Goal: Task Accomplishment & Management: Use online tool/utility

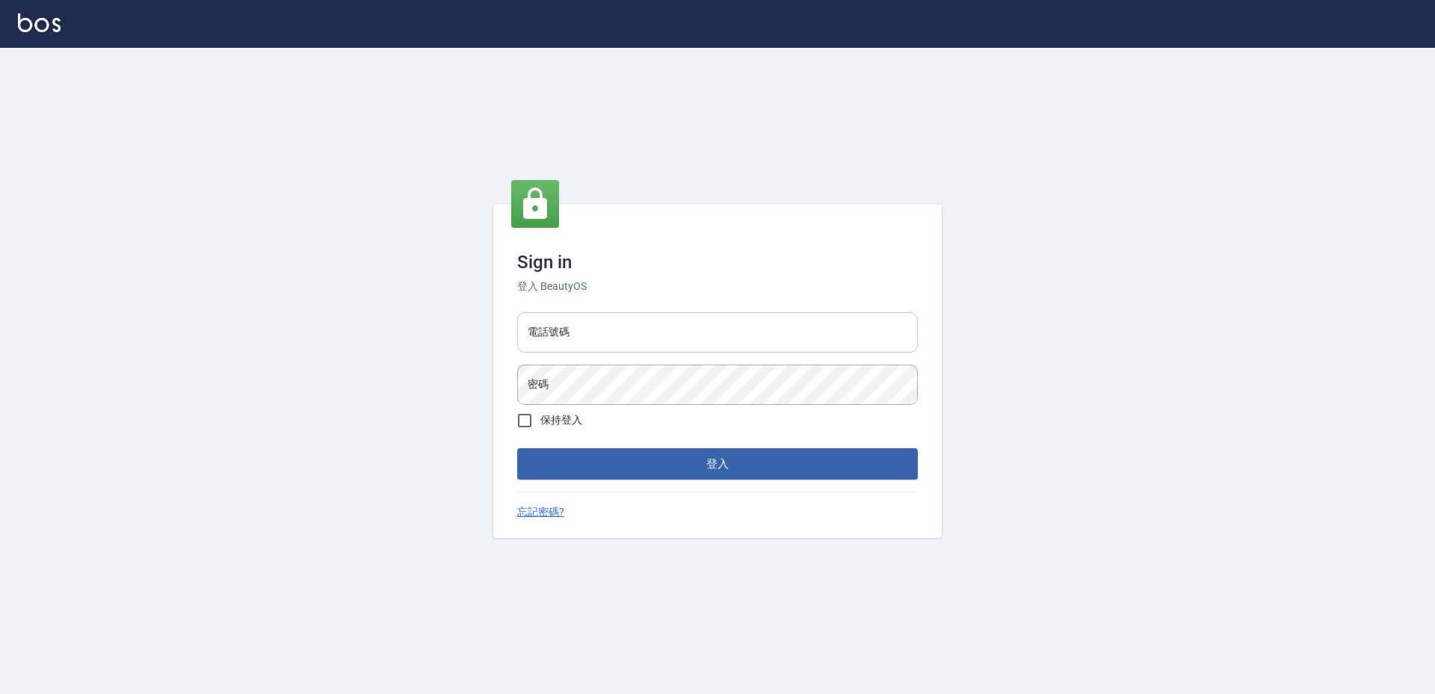
click at [590, 336] on input "電話號碼" at bounding box center [717, 332] width 401 height 40
type input "2380118"
click at [517, 448] on button "登入" at bounding box center [717, 463] width 401 height 31
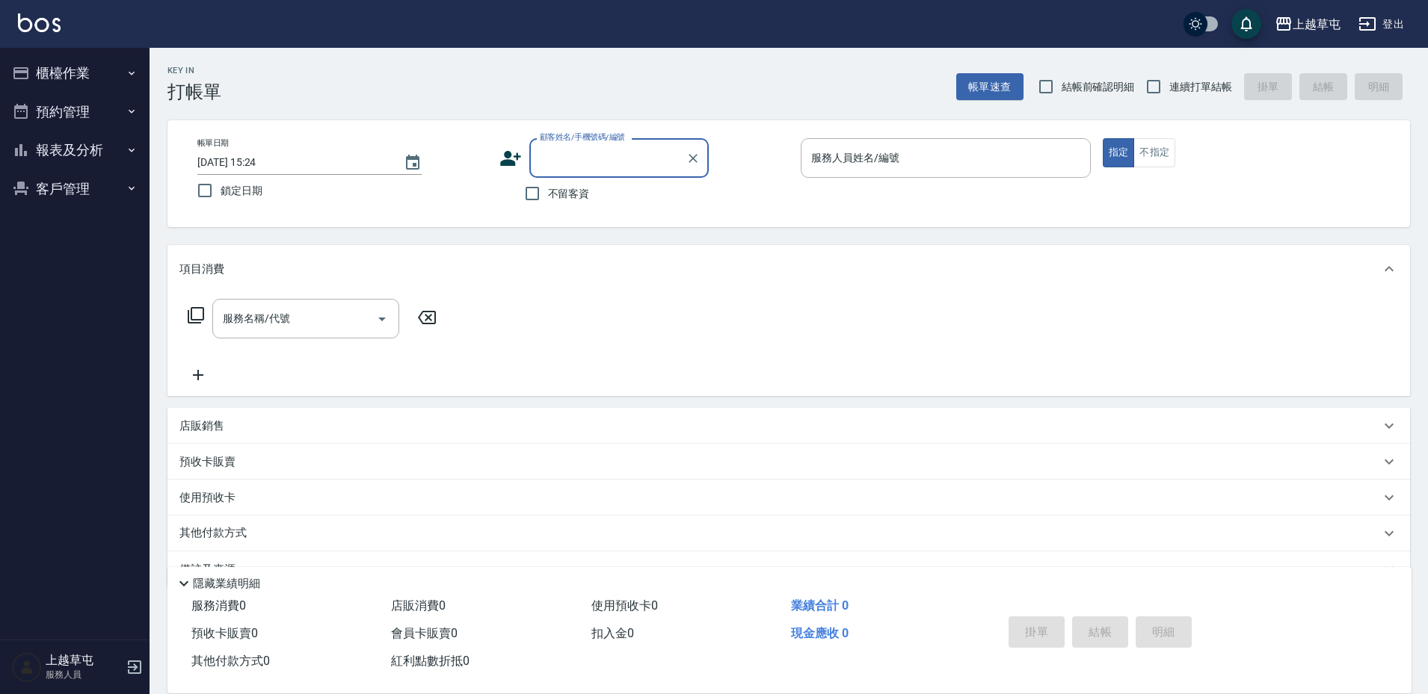
drag, startPoint x: 75, startPoint y: 68, endPoint x: 67, endPoint y: 65, distance: 9.5
click at [75, 69] on button "櫃檯作業" at bounding box center [75, 73] width 138 height 39
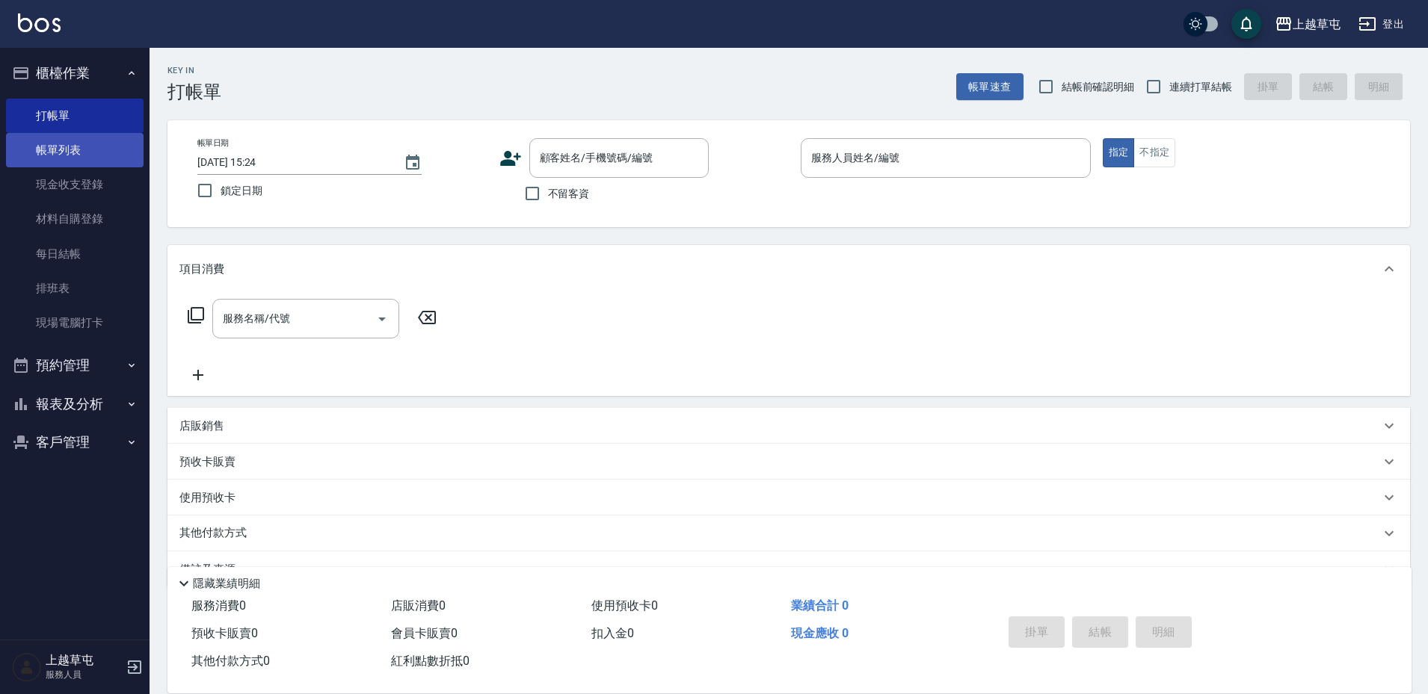
click at [64, 154] on link "帳單列表" at bounding box center [75, 150] width 138 height 34
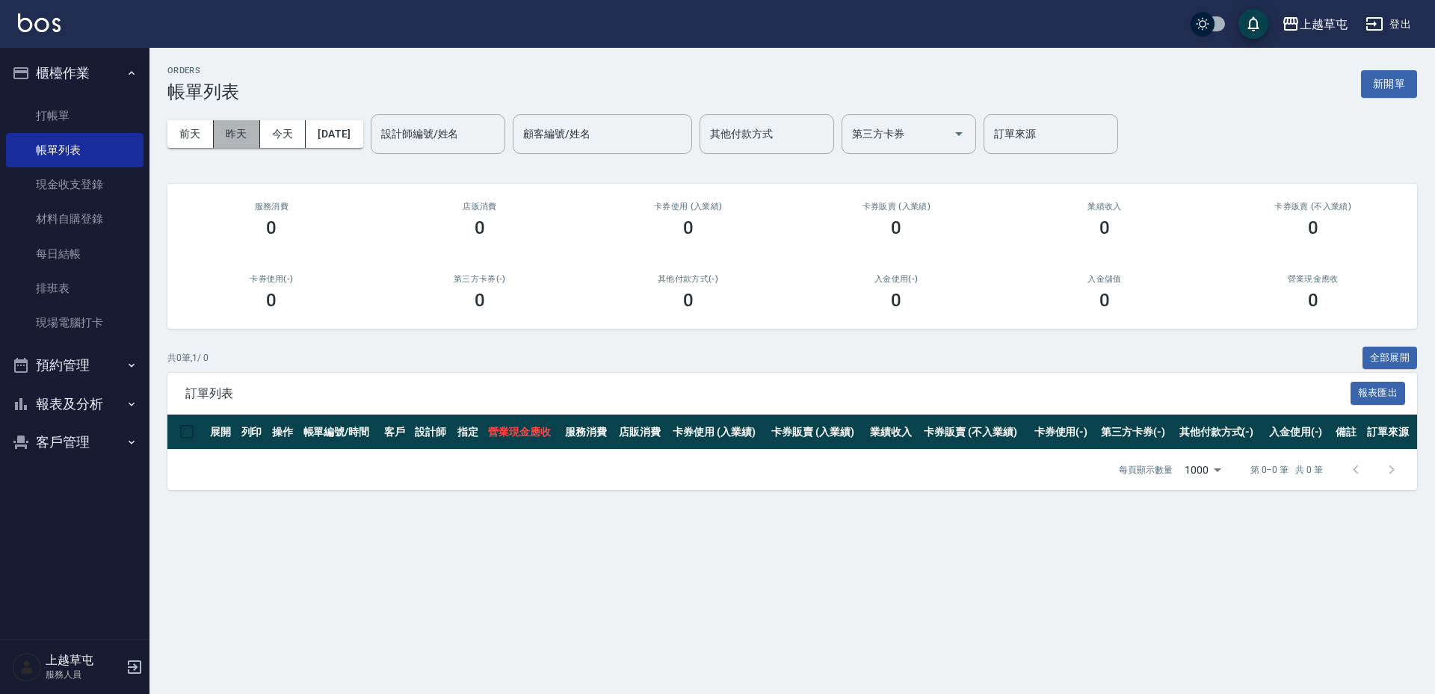
click at [229, 139] on button "昨天" at bounding box center [237, 134] width 46 height 28
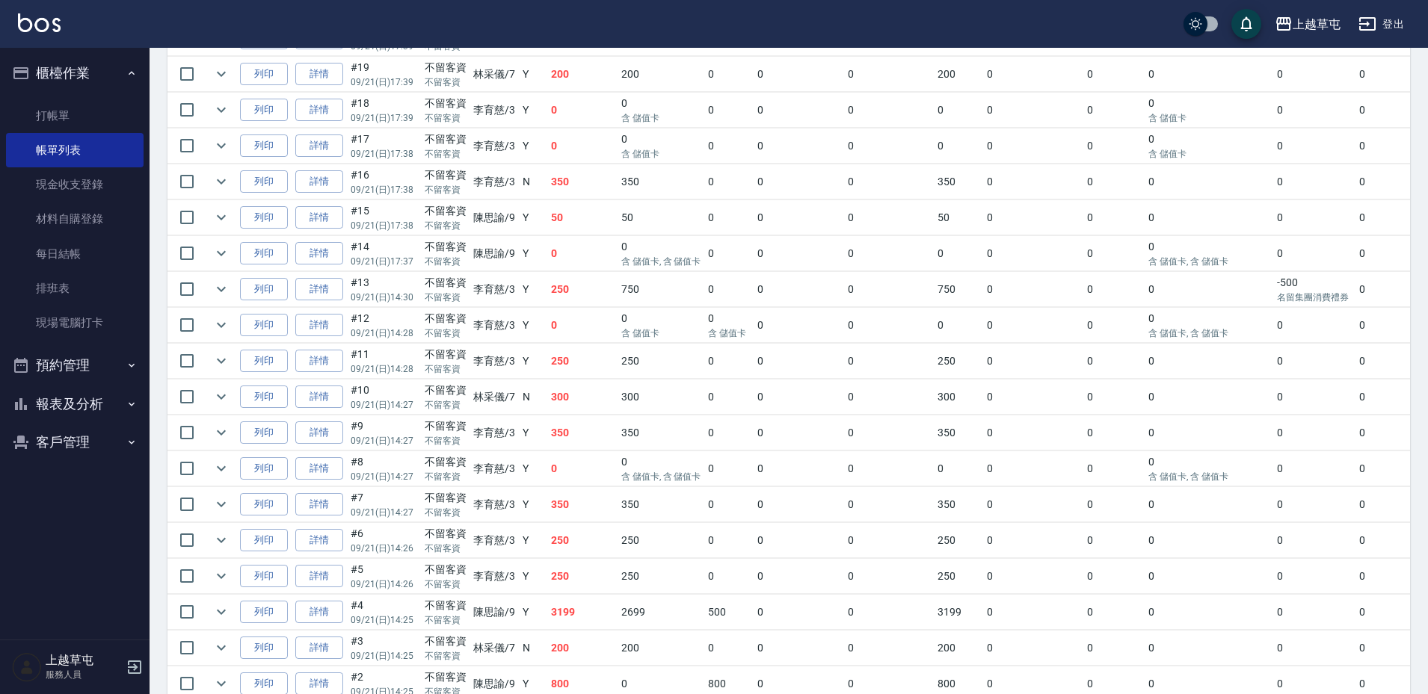
scroll to position [752, 0]
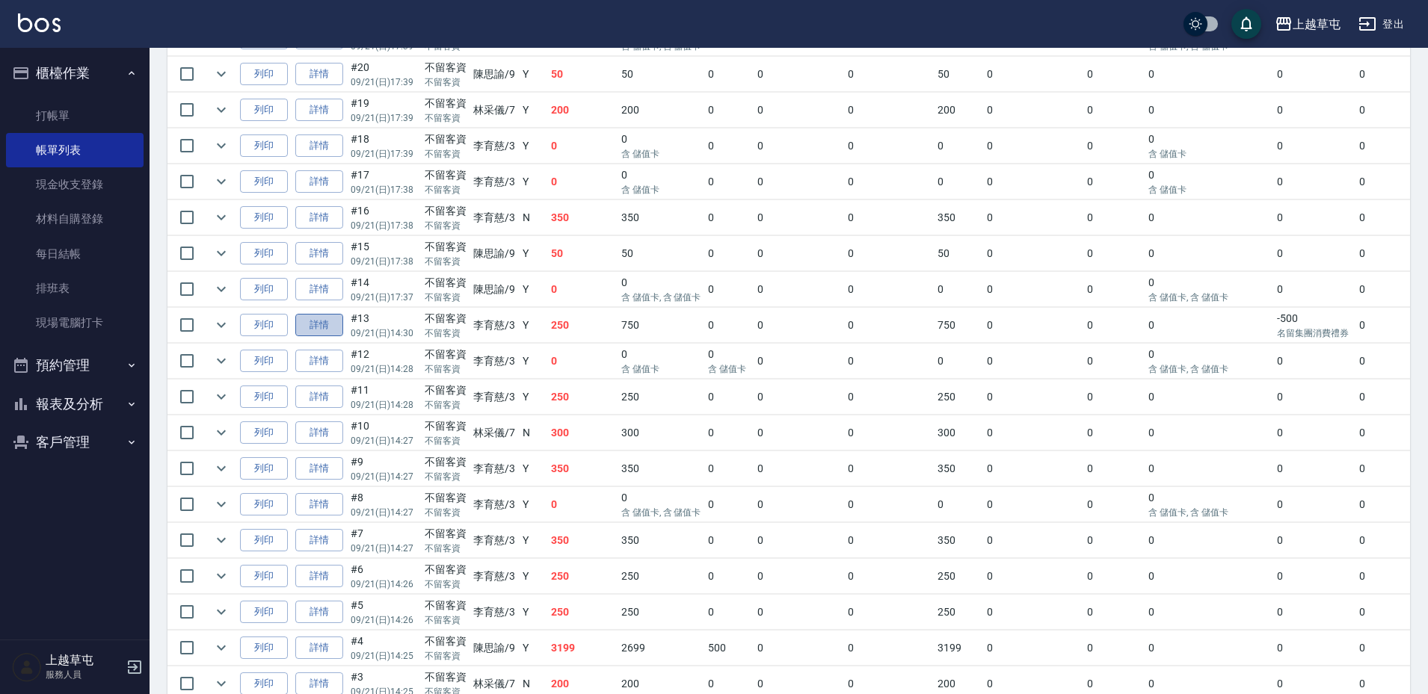
click at [329, 327] on link "詳情" at bounding box center [319, 325] width 48 height 23
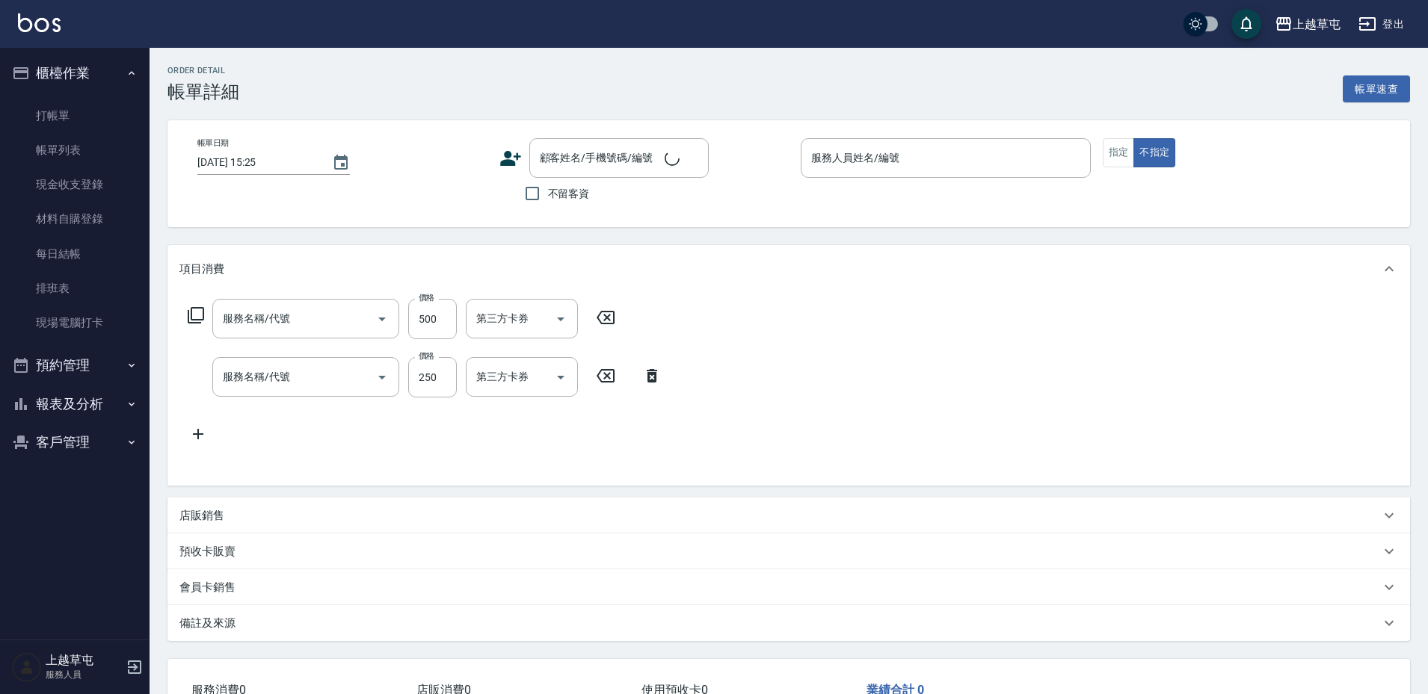
type input "[DATE] 14:30"
checkbox input "true"
type input "[PERSON_NAME]-3"
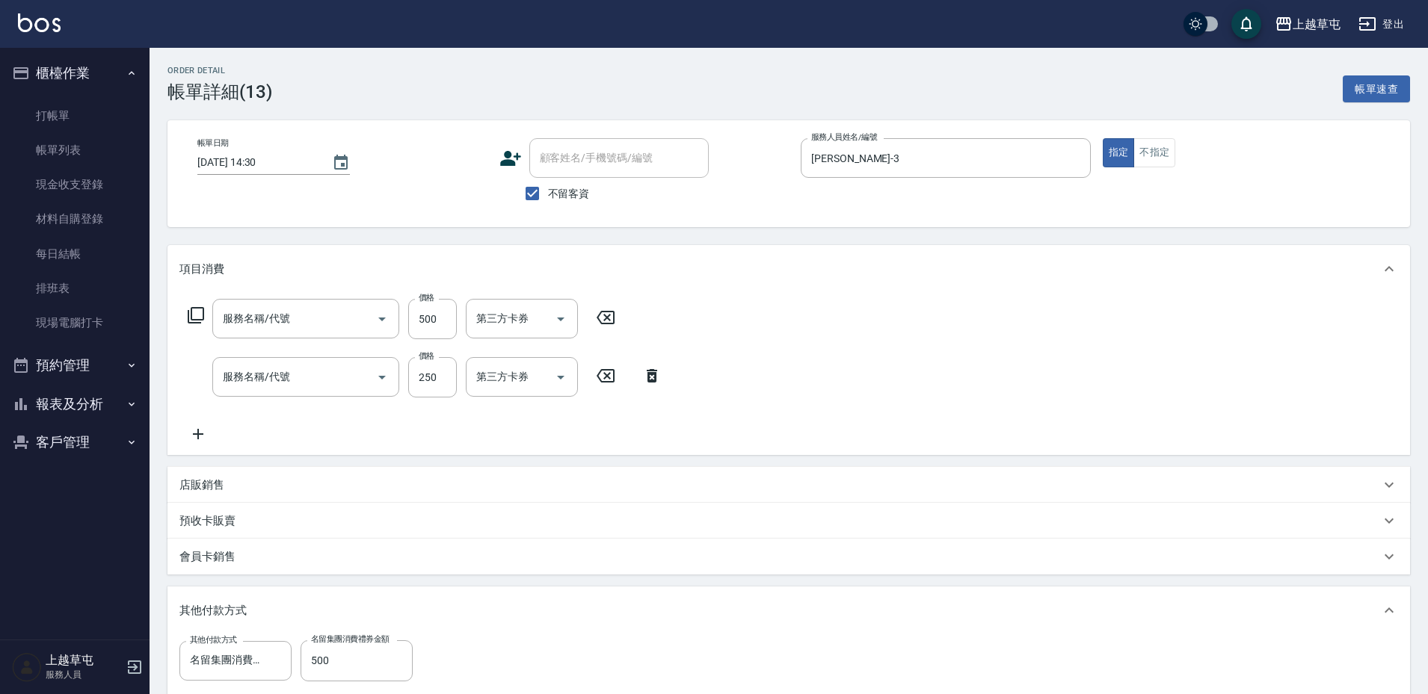
type input "角質499(649)"
type input "剪髮169(216)"
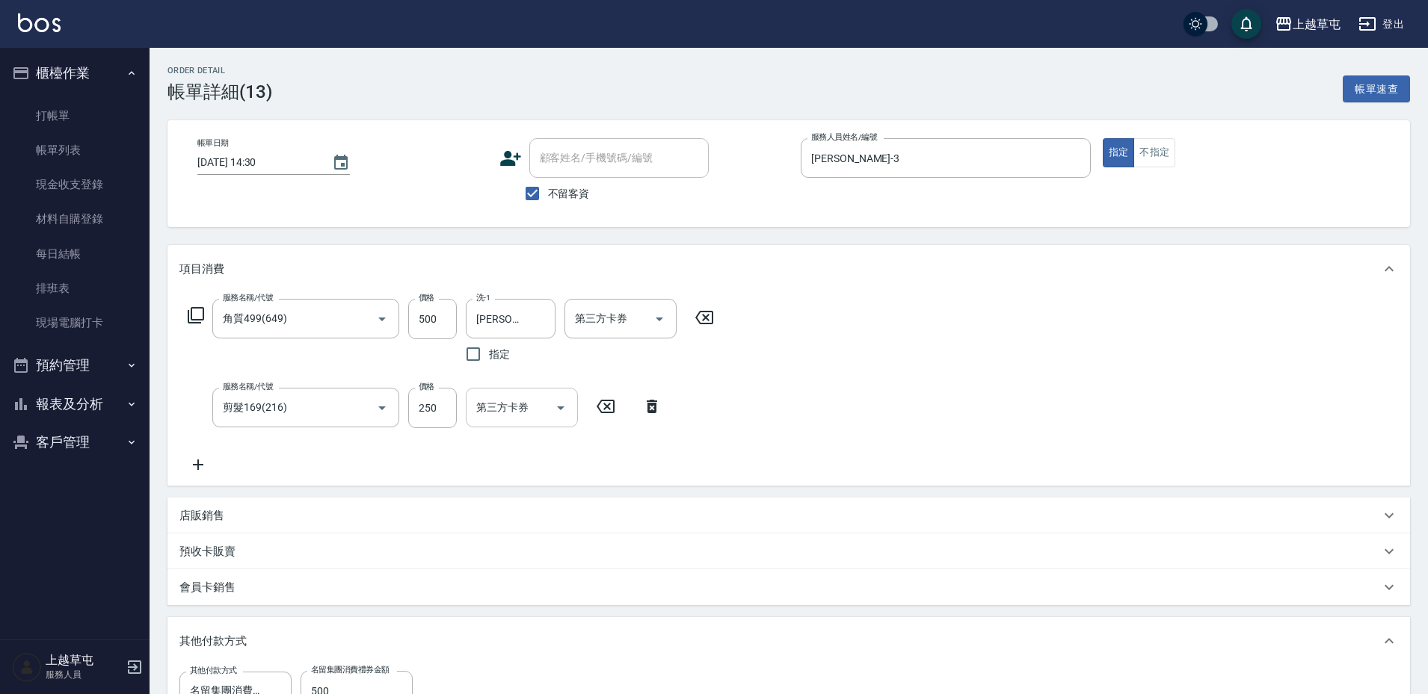
click at [524, 406] on div "第三方卡券 第三方卡券" at bounding box center [522, 408] width 112 height 40
click at [514, 552] on span "儲值卡" at bounding box center [522, 544] width 112 height 25
type input "儲值卡"
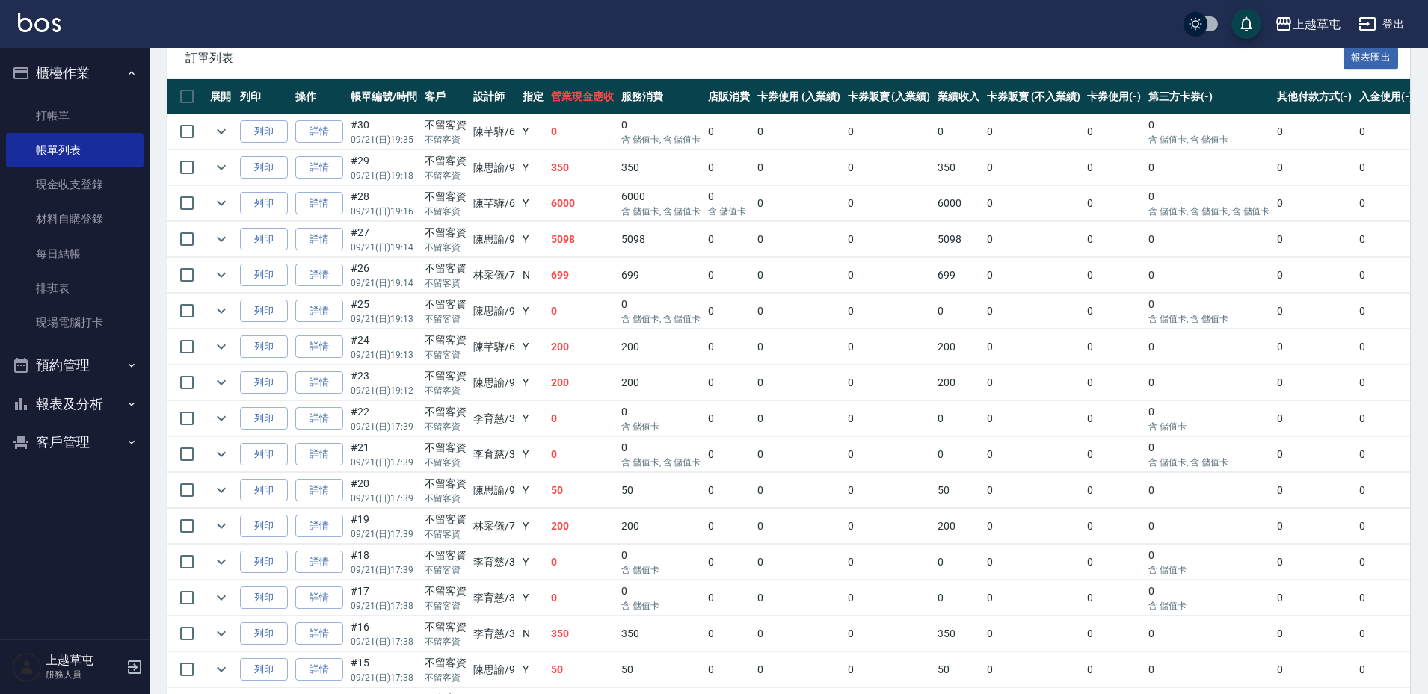
scroll to position [299, 0]
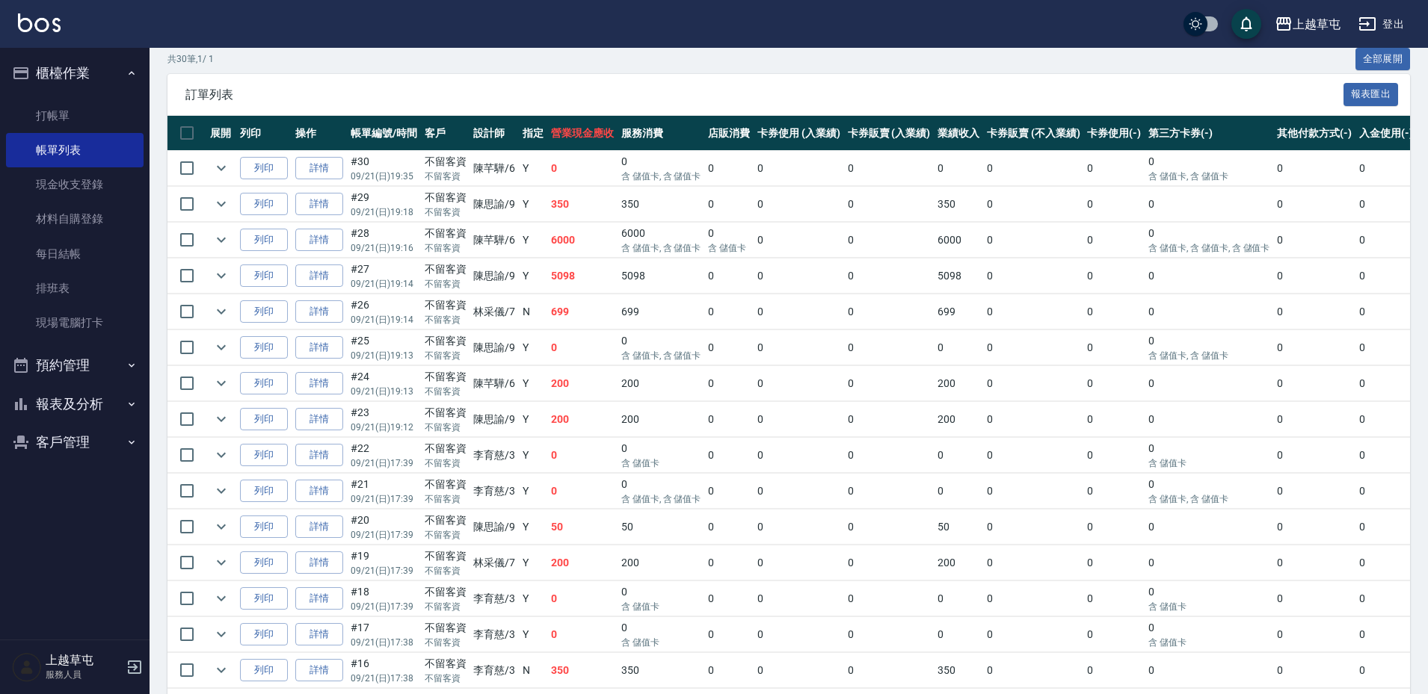
click at [93, 366] on button "預約管理" at bounding box center [75, 365] width 138 height 39
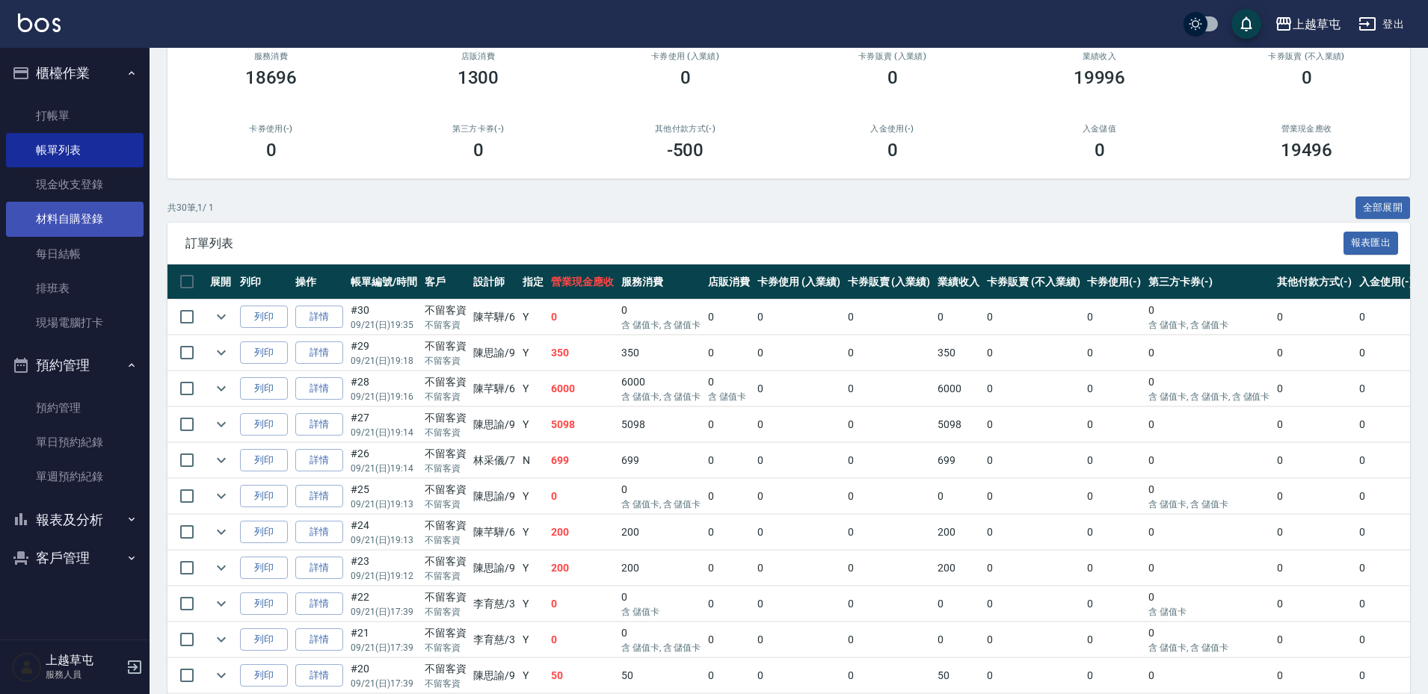
scroll to position [149, 0]
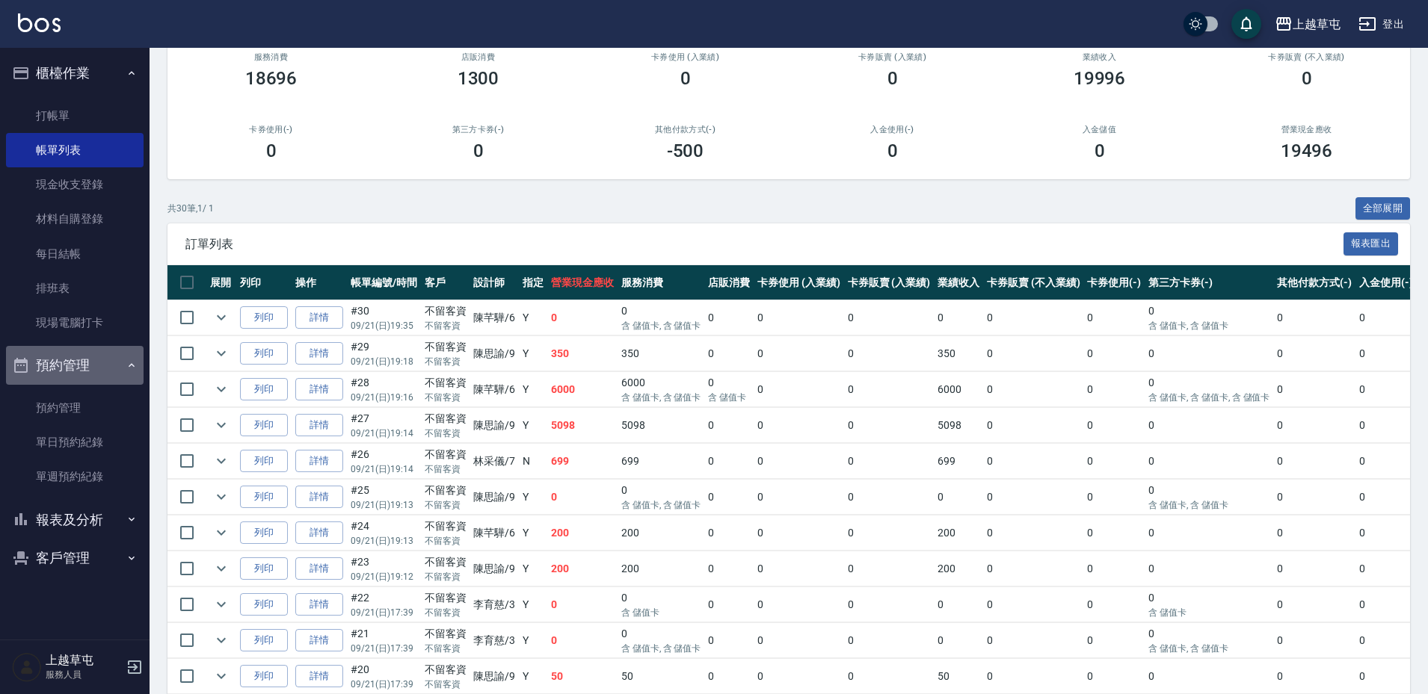
click at [101, 366] on button "預約管理" at bounding box center [75, 365] width 138 height 39
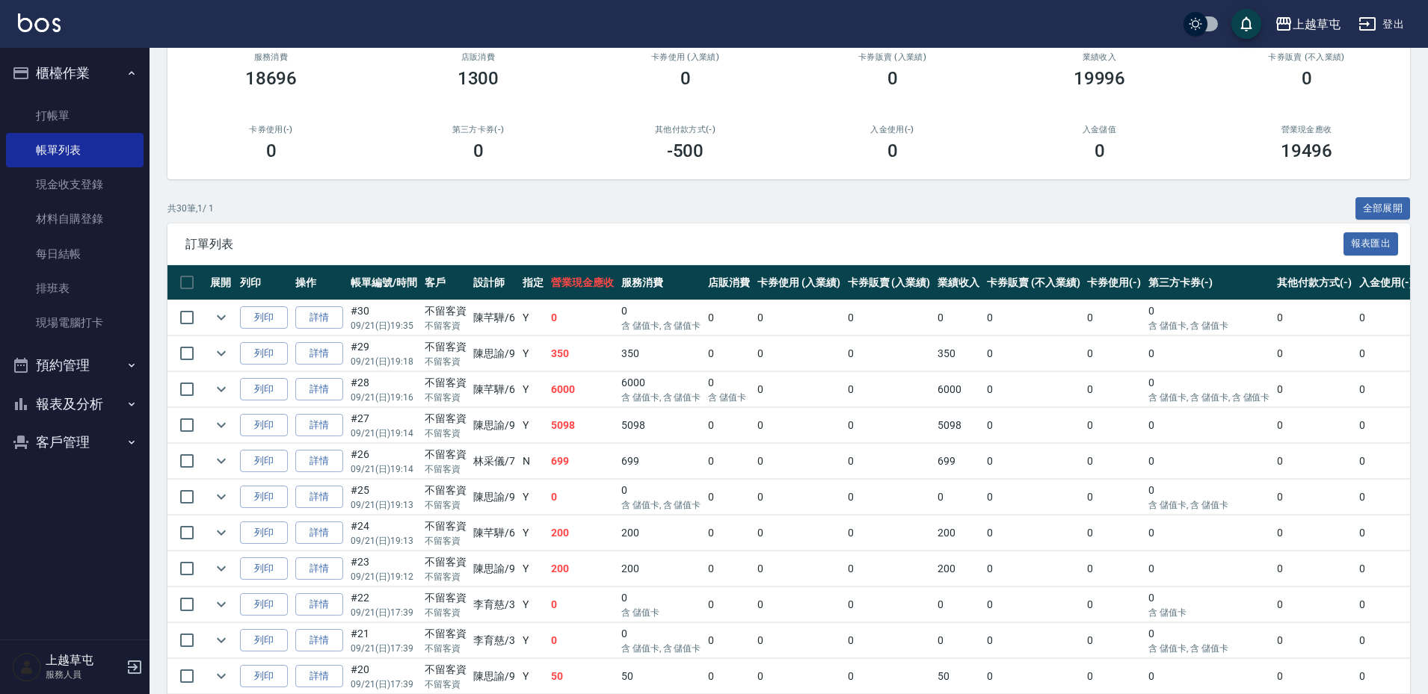
click at [85, 407] on button "報表及分析" at bounding box center [75, 404] width 138 height 39
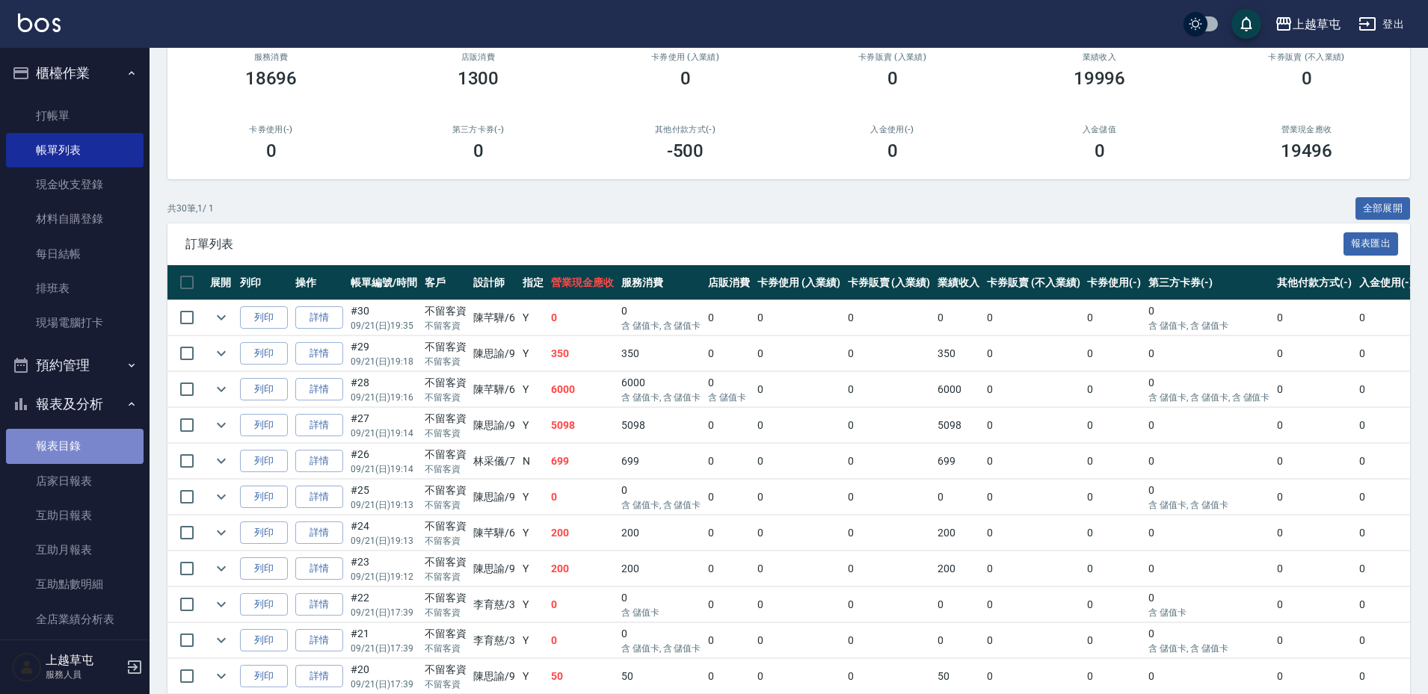
click at [75, 440] on link "報表目錄" at bounding box center [75, 446] width 138 height 34
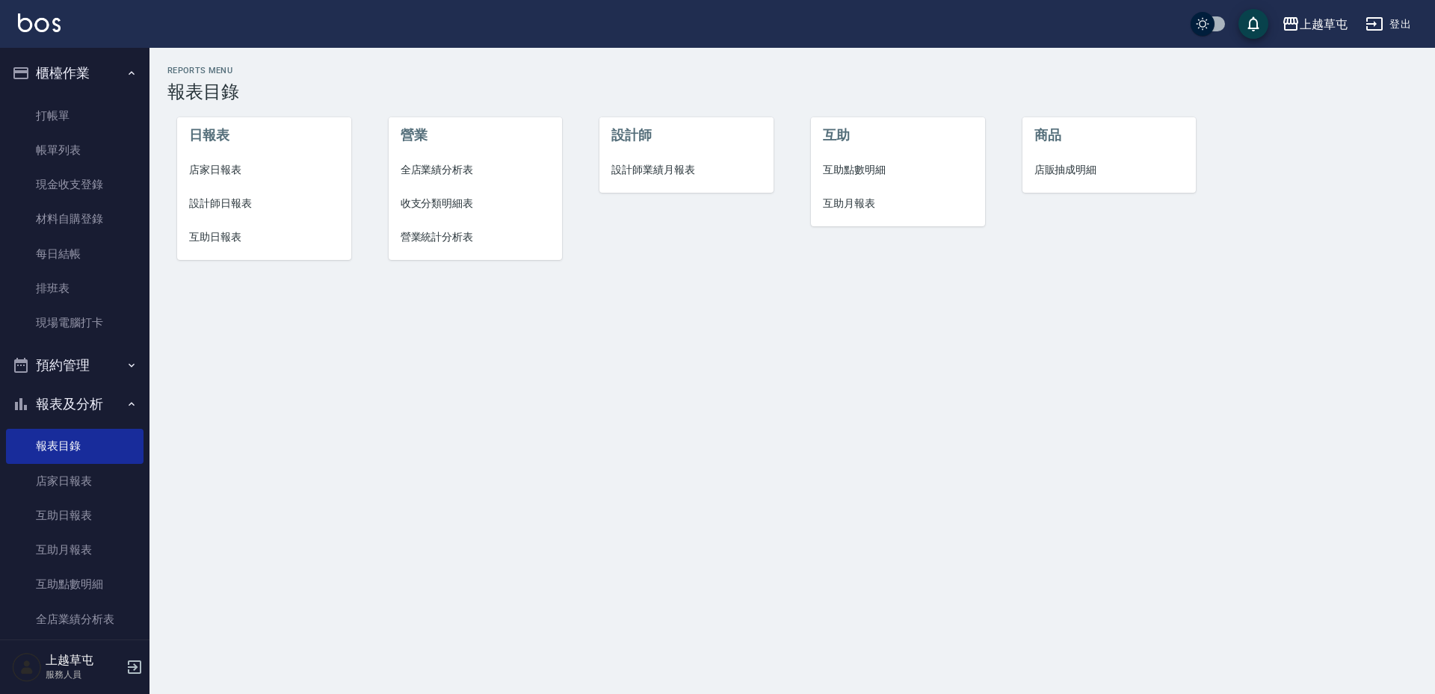
click at [220, 171] on span "店家日報表" at bounding box center [264, 170] width 150 height 16
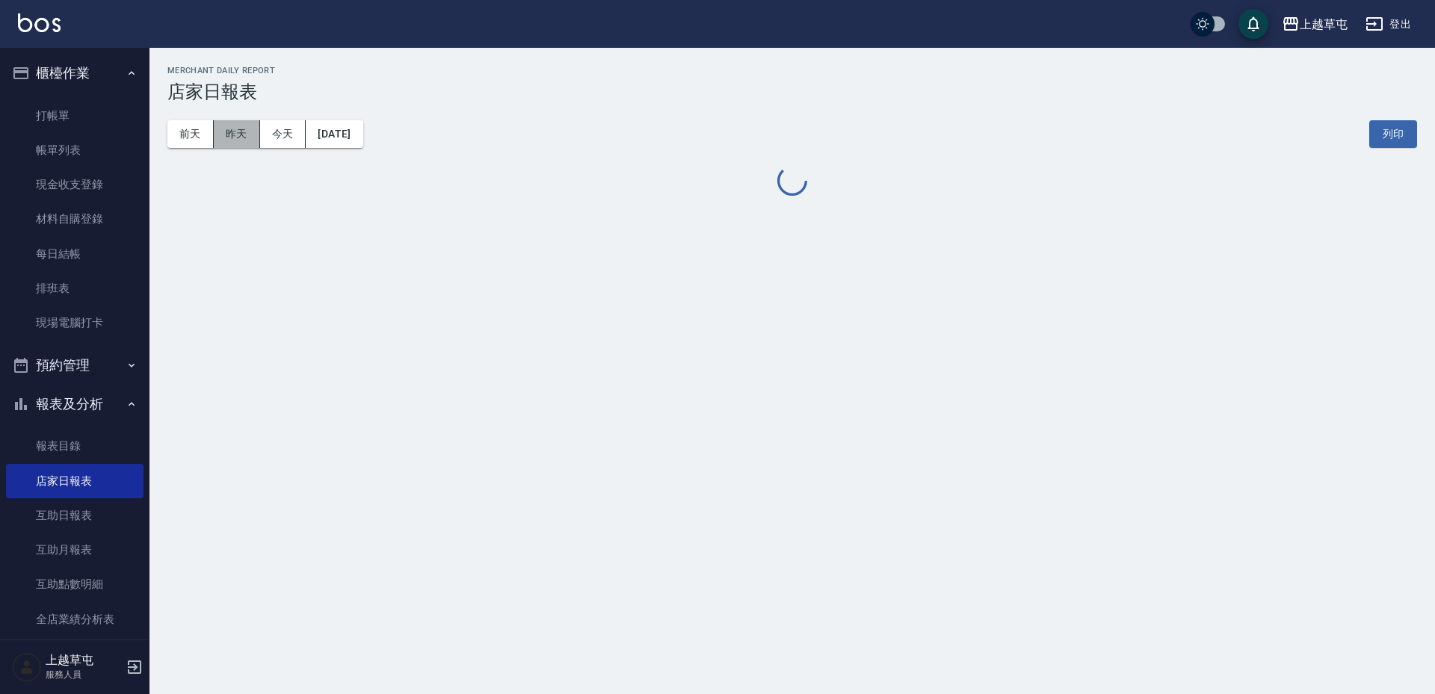
click at [243, 139] on button "昨天" at bounding box center [237, 134] width 46 height 28
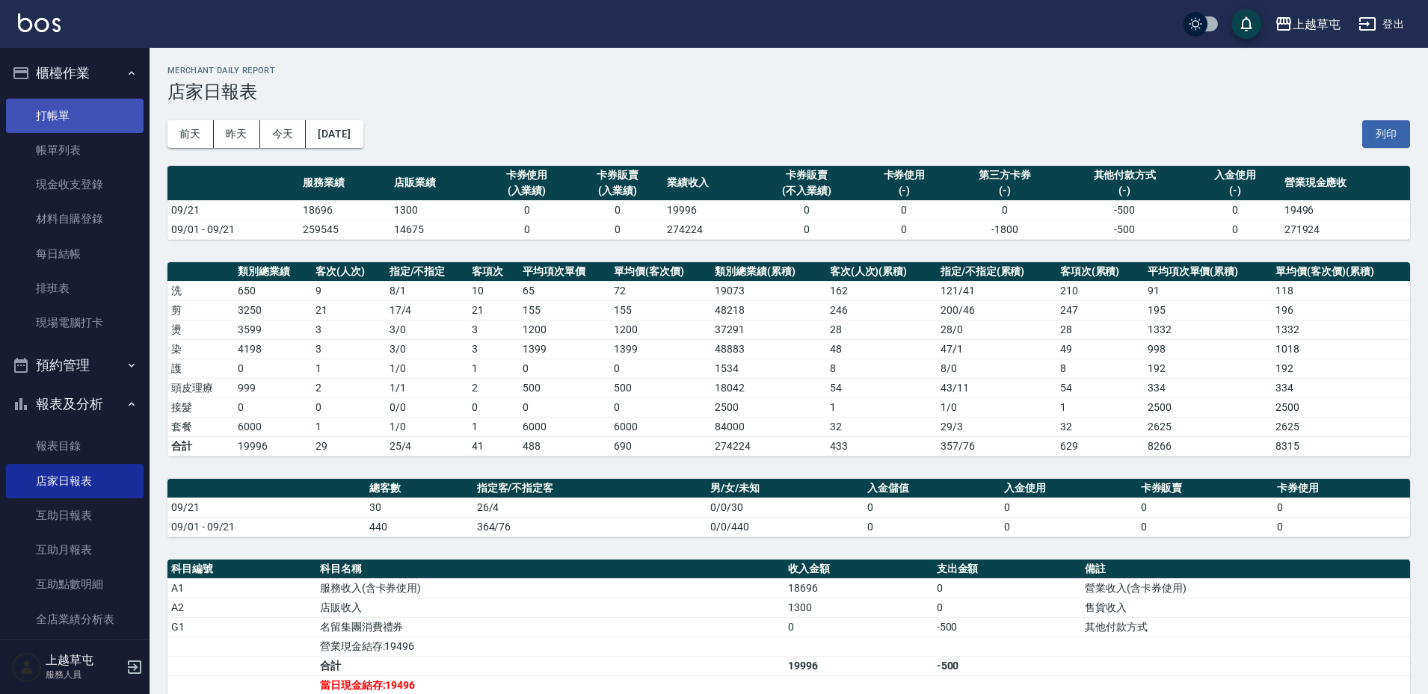
click at [64, 115] on link "打帳單" at bounding box center [75, 116] width 138 height 34
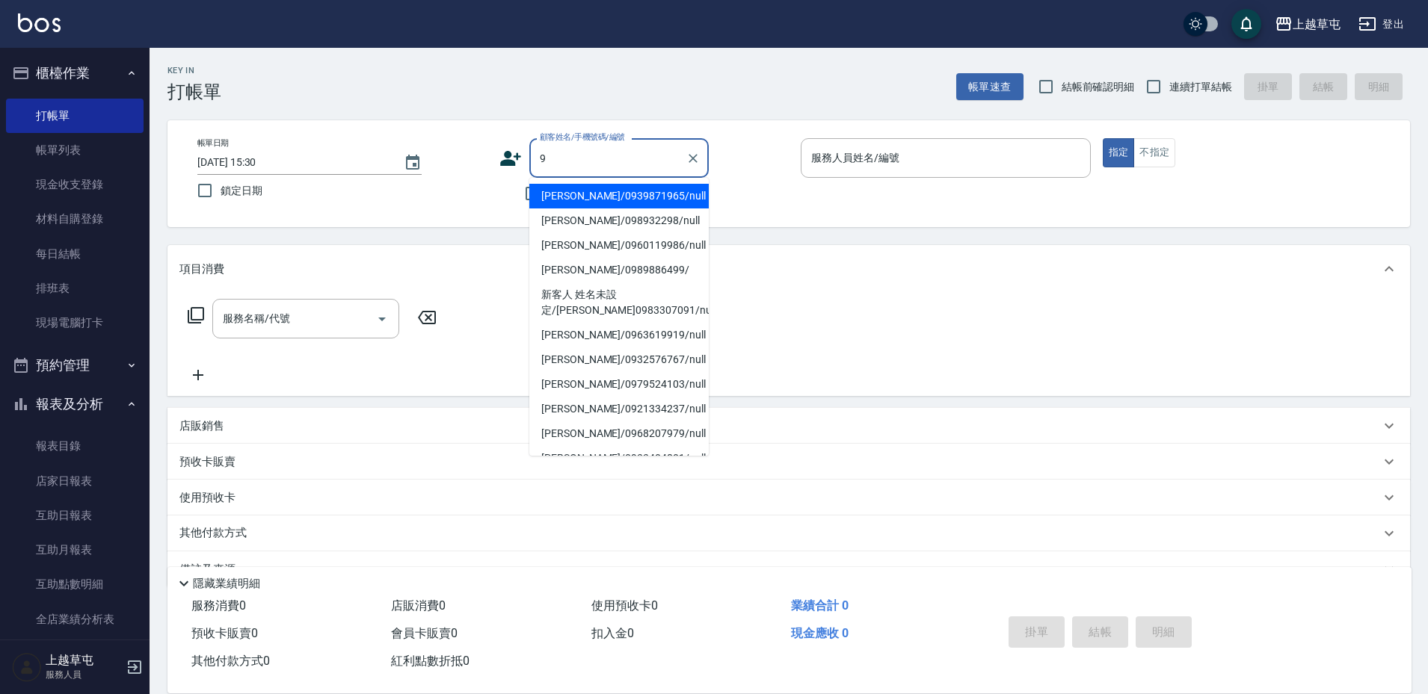
type input "9"
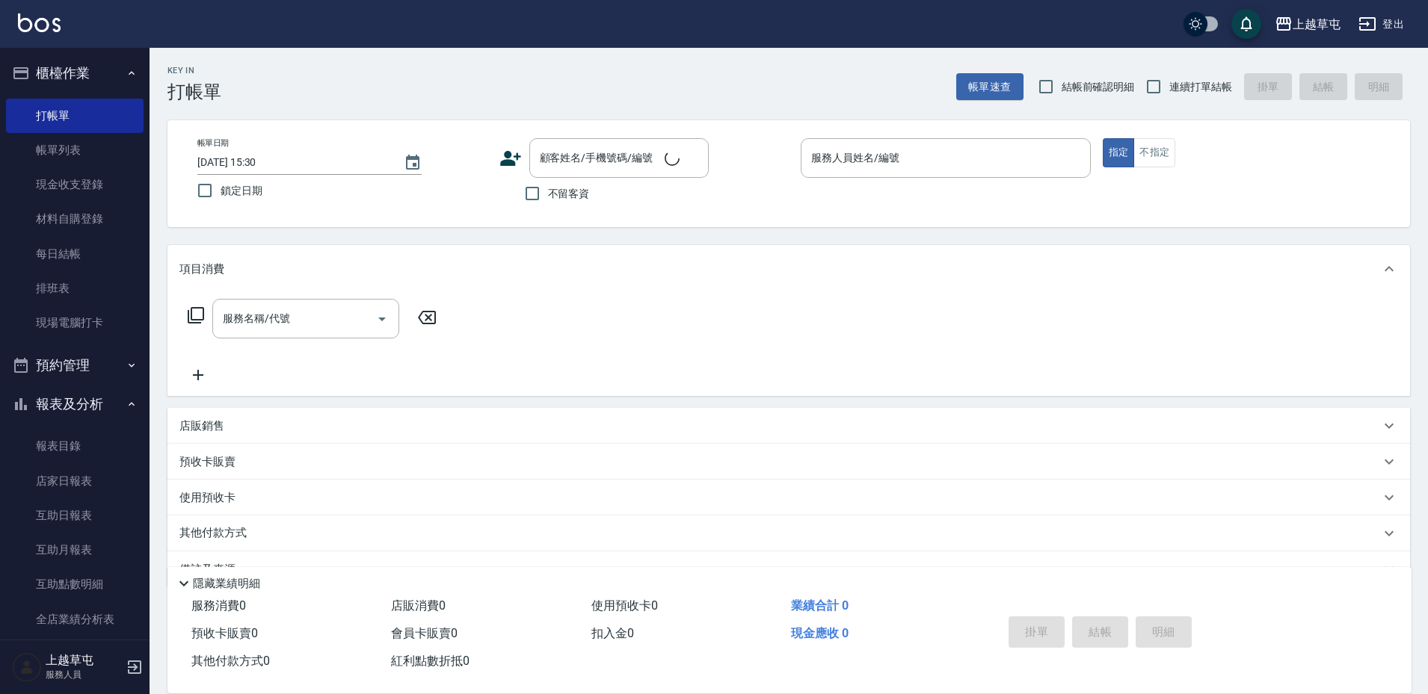
click at [889, 243] on div "Key In 打帳單 帳單速查 結帳前確認明細 連續打單結帳 掛單 結帳 明細 帳單日期 [DATE] 15:30 鎖定日期 顧客姓名/手機號碼/編號 顧客姓…" at bounding box center [788, 389] width 1278 height 683
click at [541, 206] on input "不留客資" at bounding box center [531, 193] width 31 height 31
checkbox input "true"
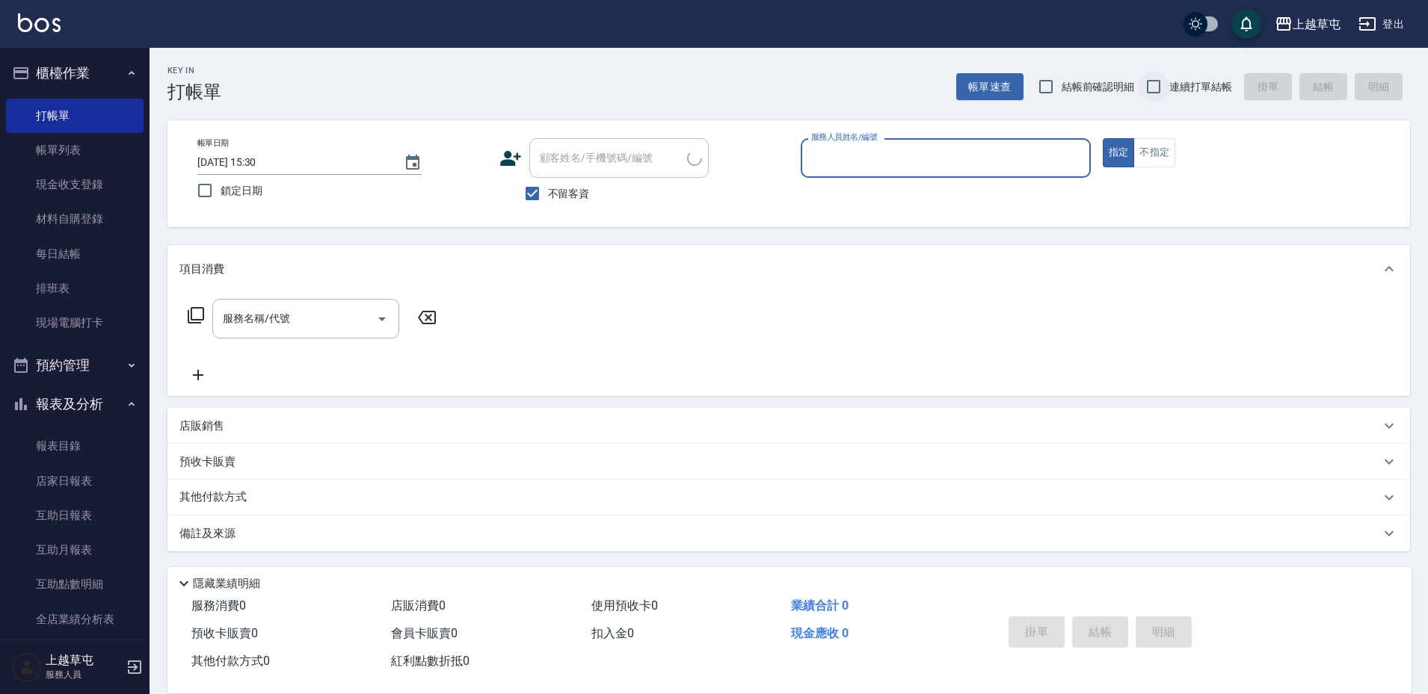
click at [1153, 89] on input "連續打單結帳" at bounding box center [1153, 86] width 31 height 31
checkbox input "true"
click at [972, 170] on input "服務人員姓名/編號" at bounding box center [945, 158] width 277 height 26
type input "[PERSON_NAME]-9"
type button "true"
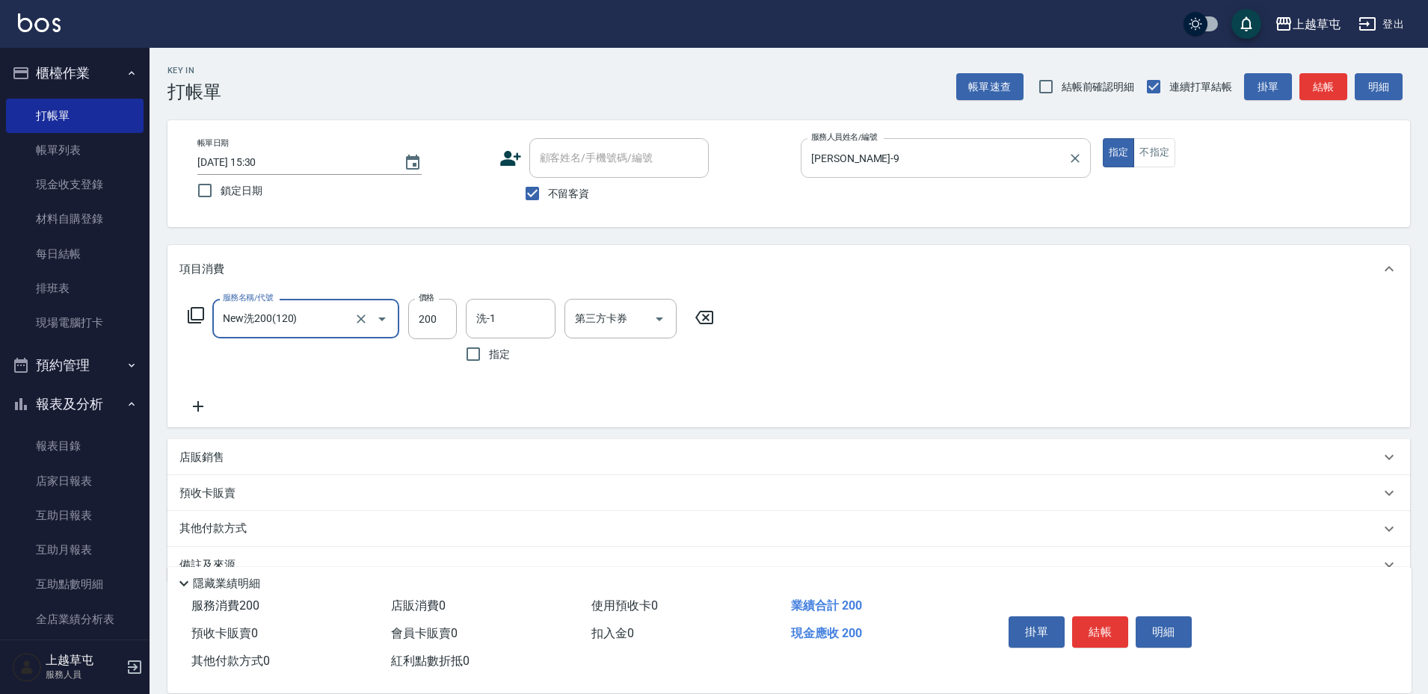
type input "New洗200(120)"
type input "[PERSON_NAME]-39"
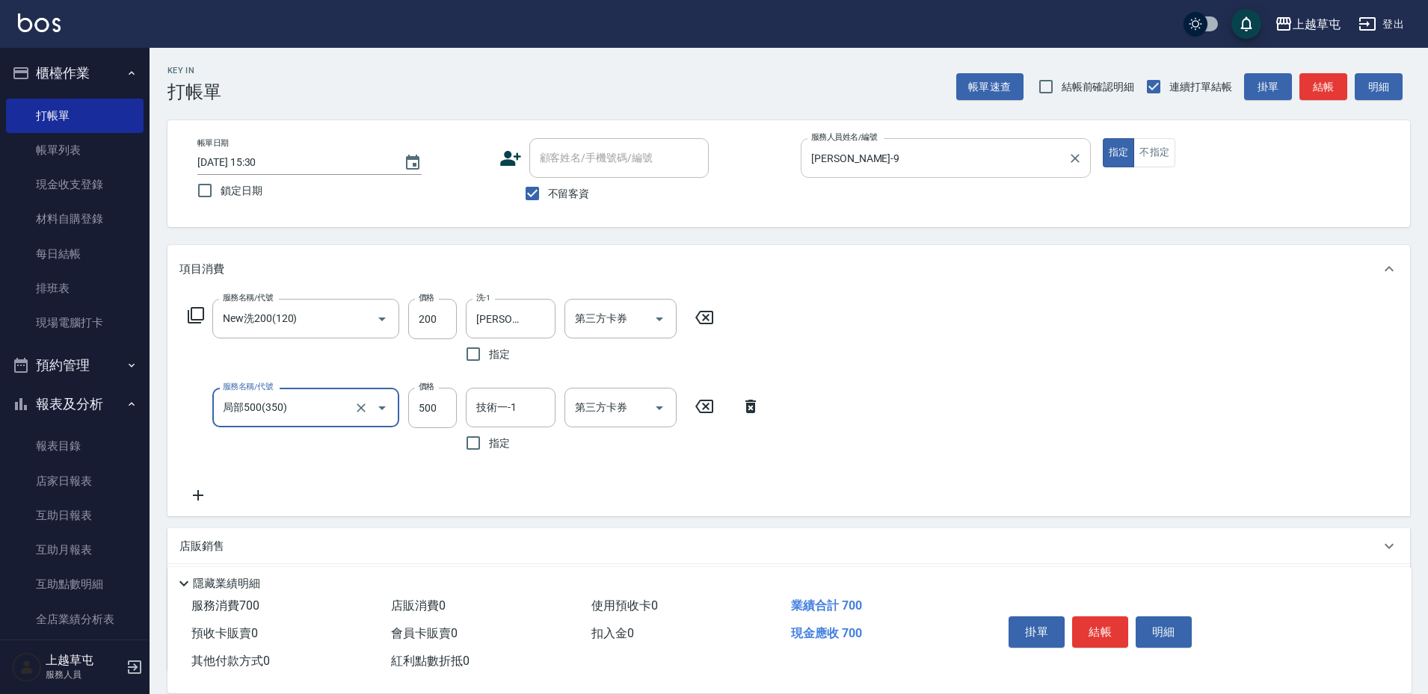
type input "局部500(350)"
type input "[PERSON_NAME]-39"
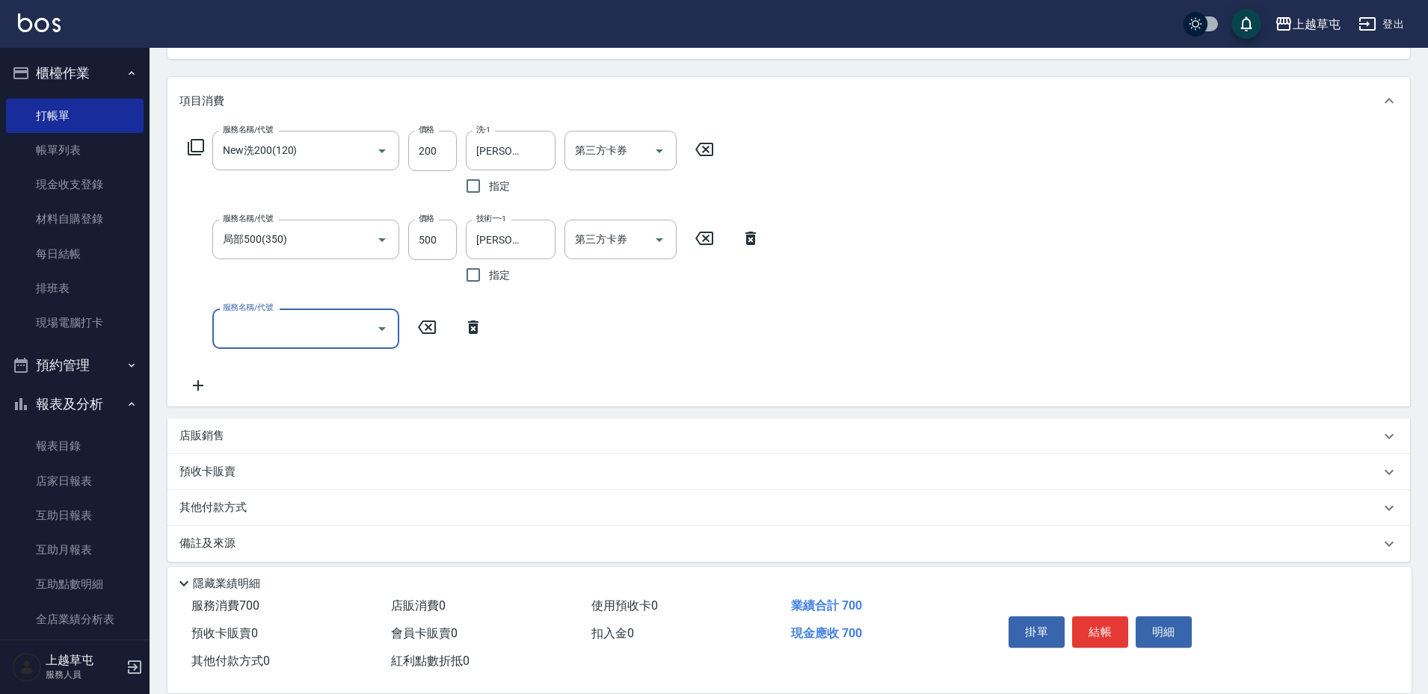
scroll to position [179, 0]
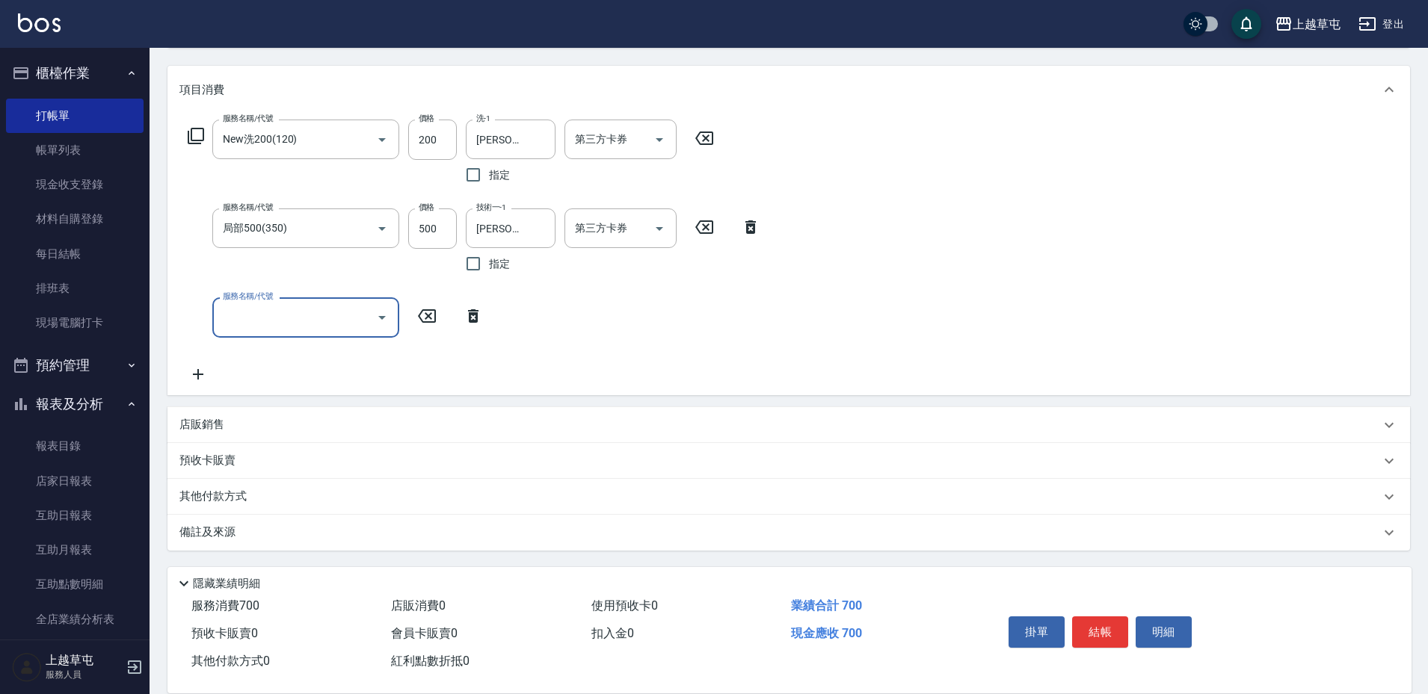
click at [197, 418] on p "店販銷售" at bounding box center [201, 425] width 45 height 16
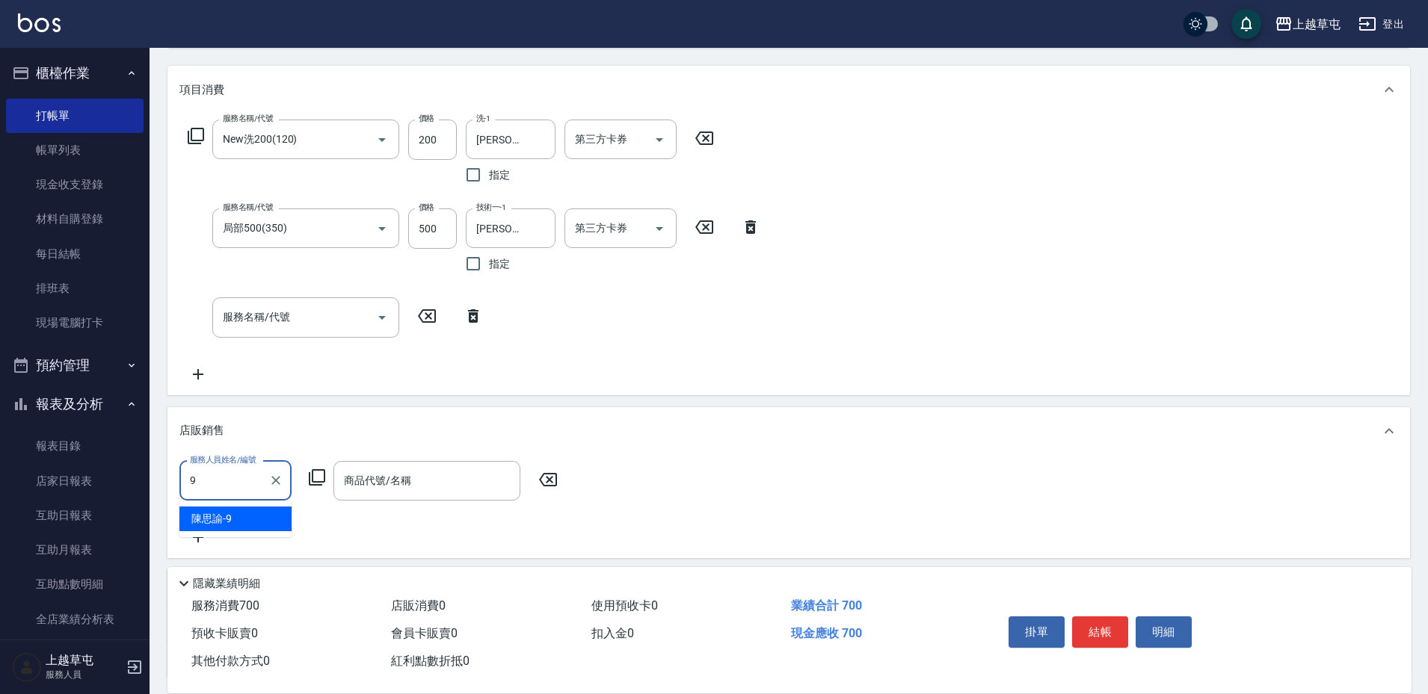
type input "[PERSON_NAME]-9"
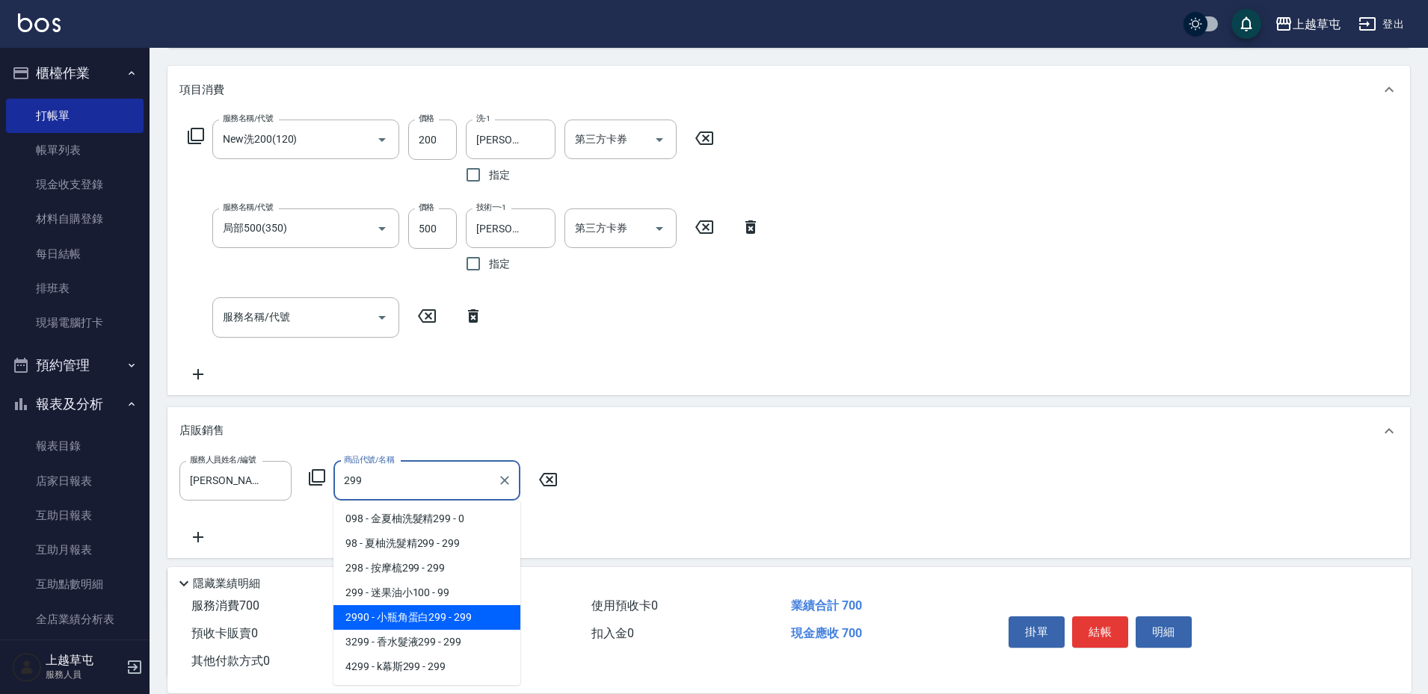
type input "小瓶角蛋白299"
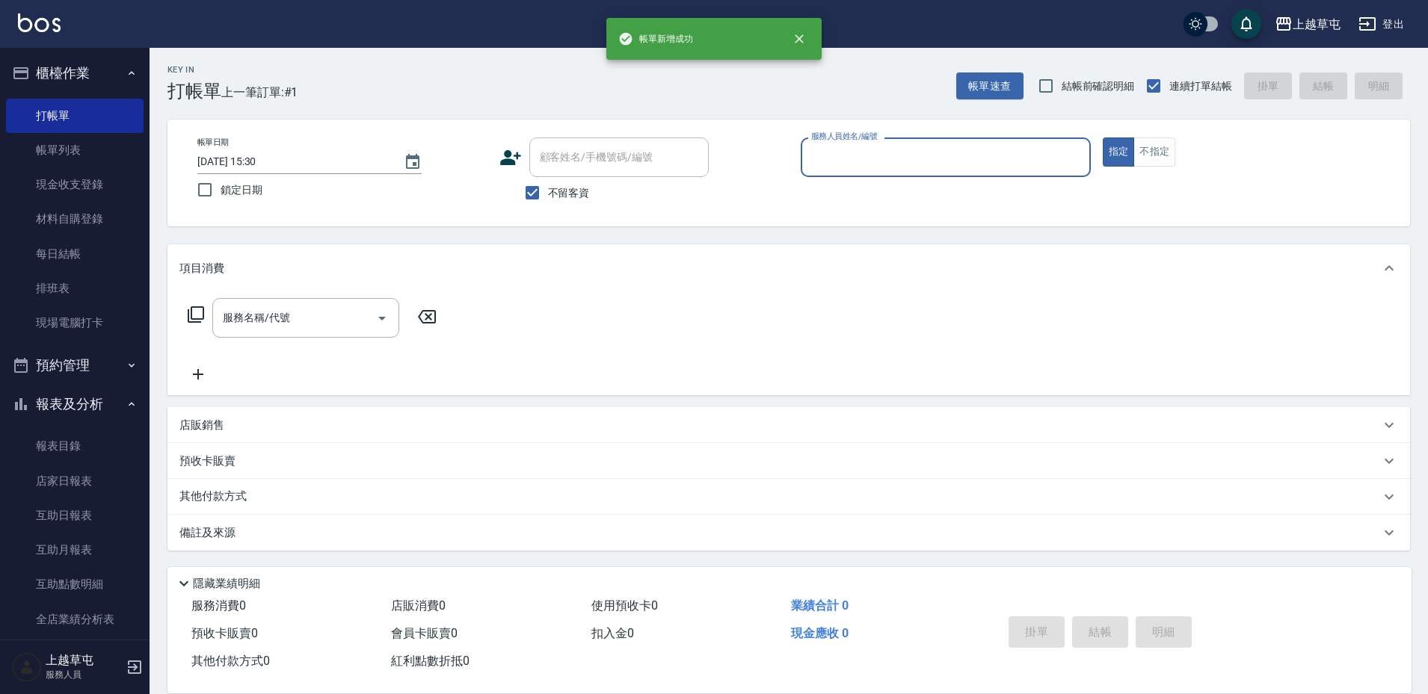
scroll to position [1, 0]
type input "[PERSON_NAME]-9"
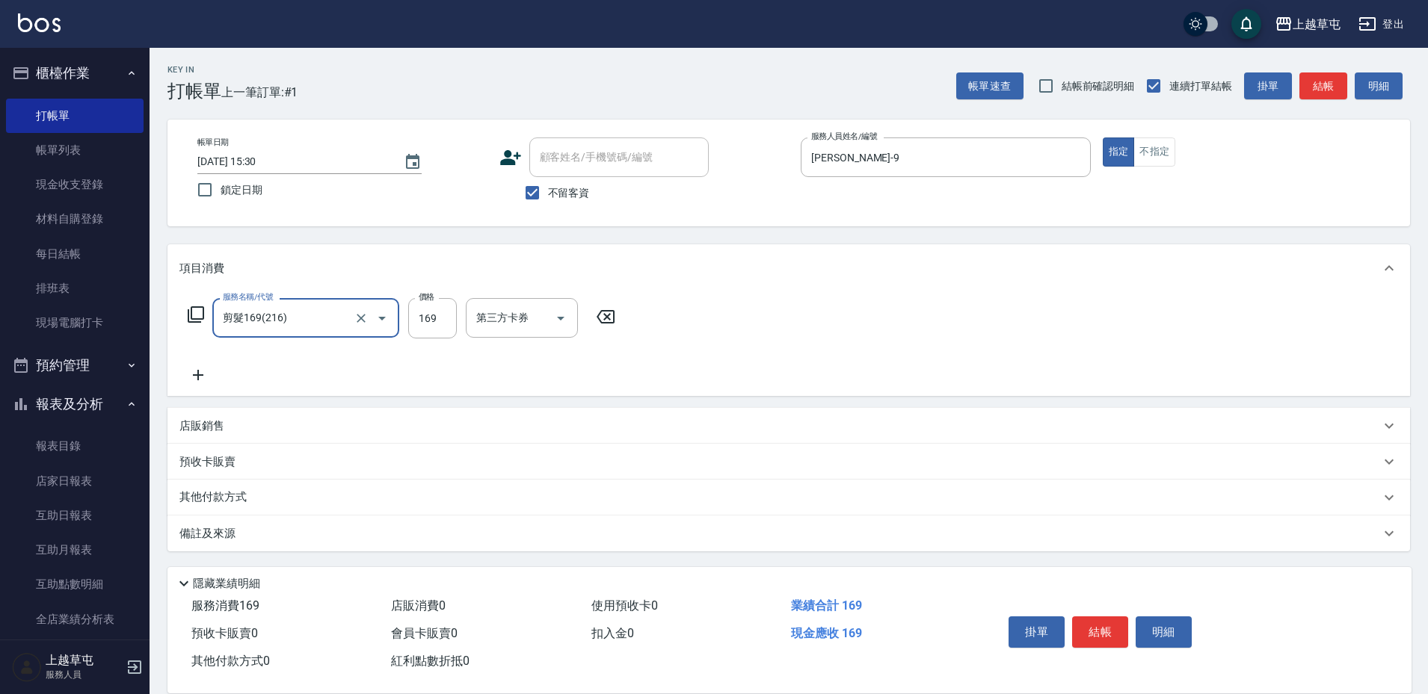
type input "剪髮169(216)"
type input "350"
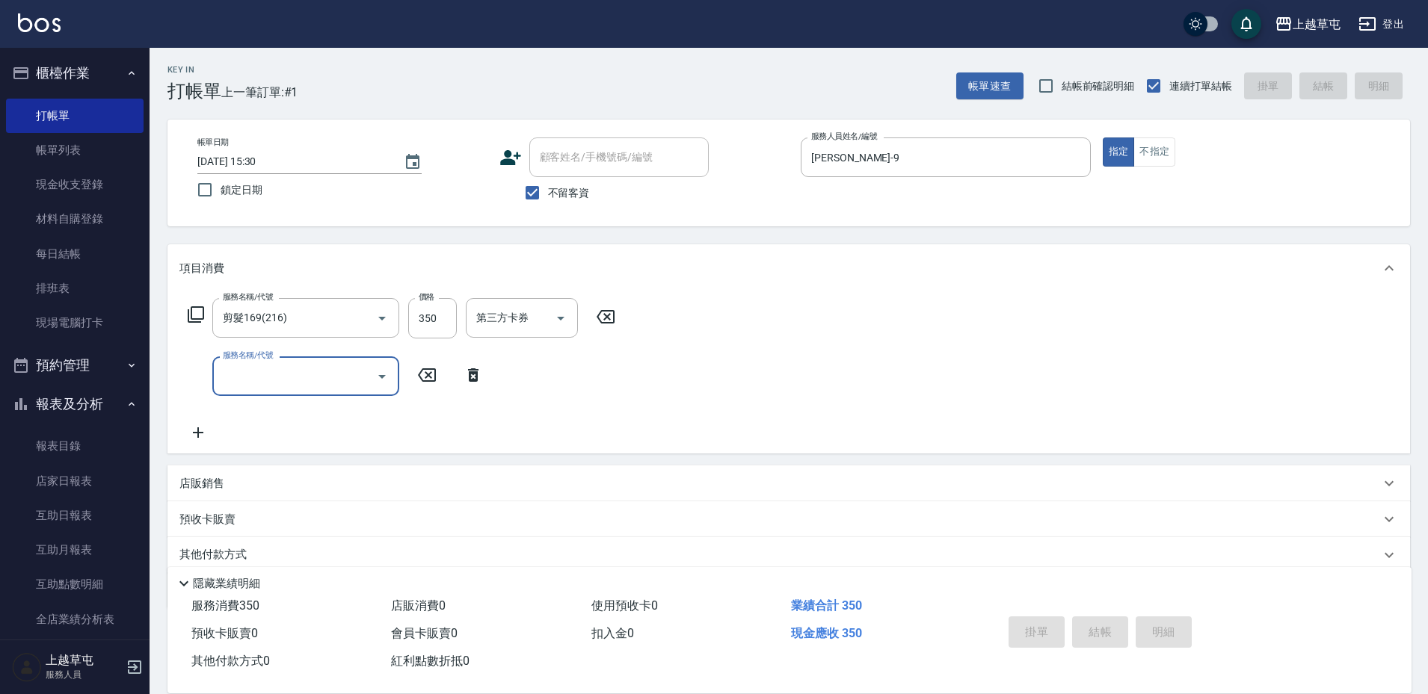
type input "[DATE] 15:31"
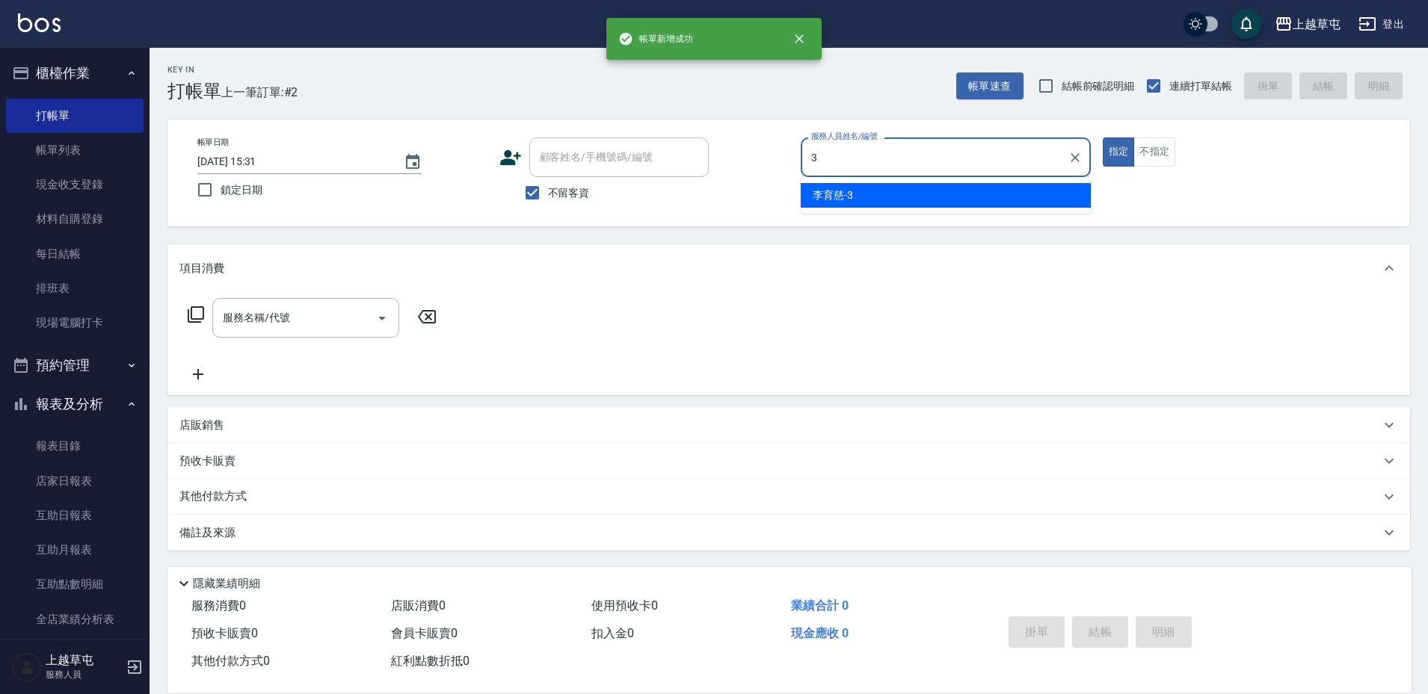
type input "[PERSON_NAME]-3"
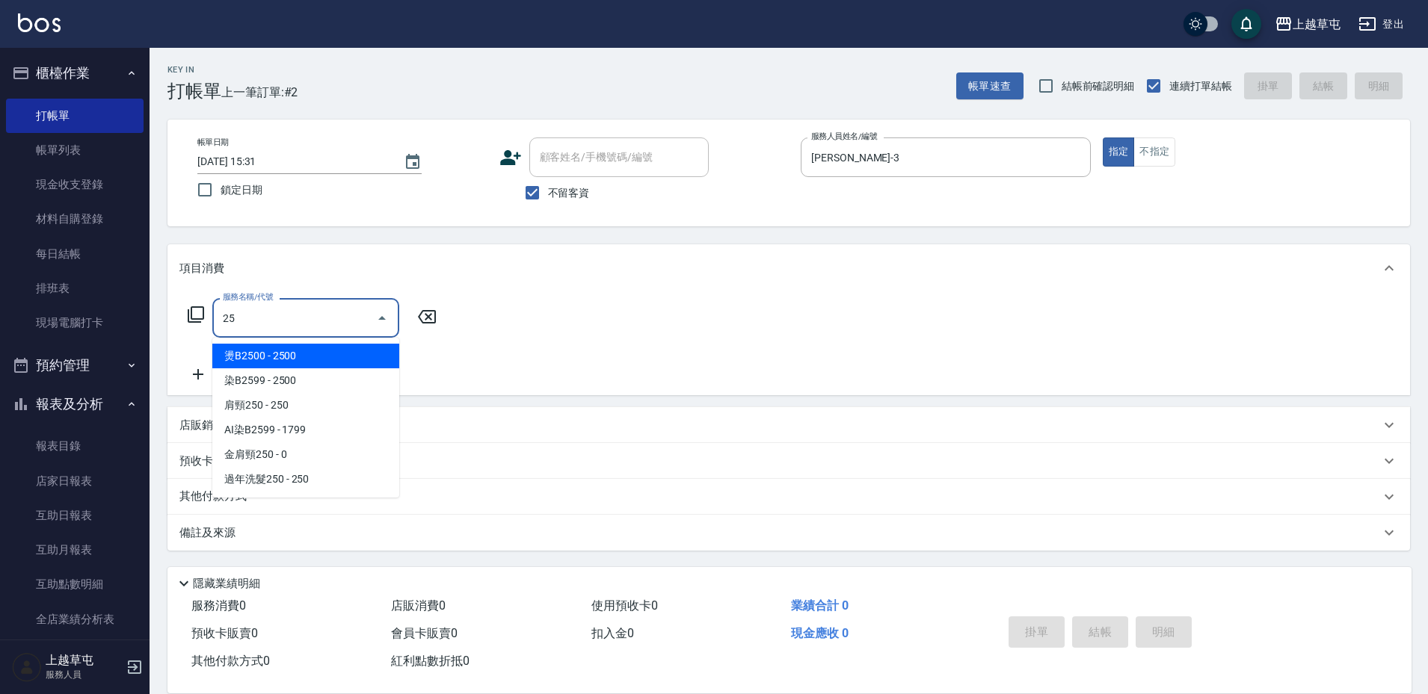
type input "2"
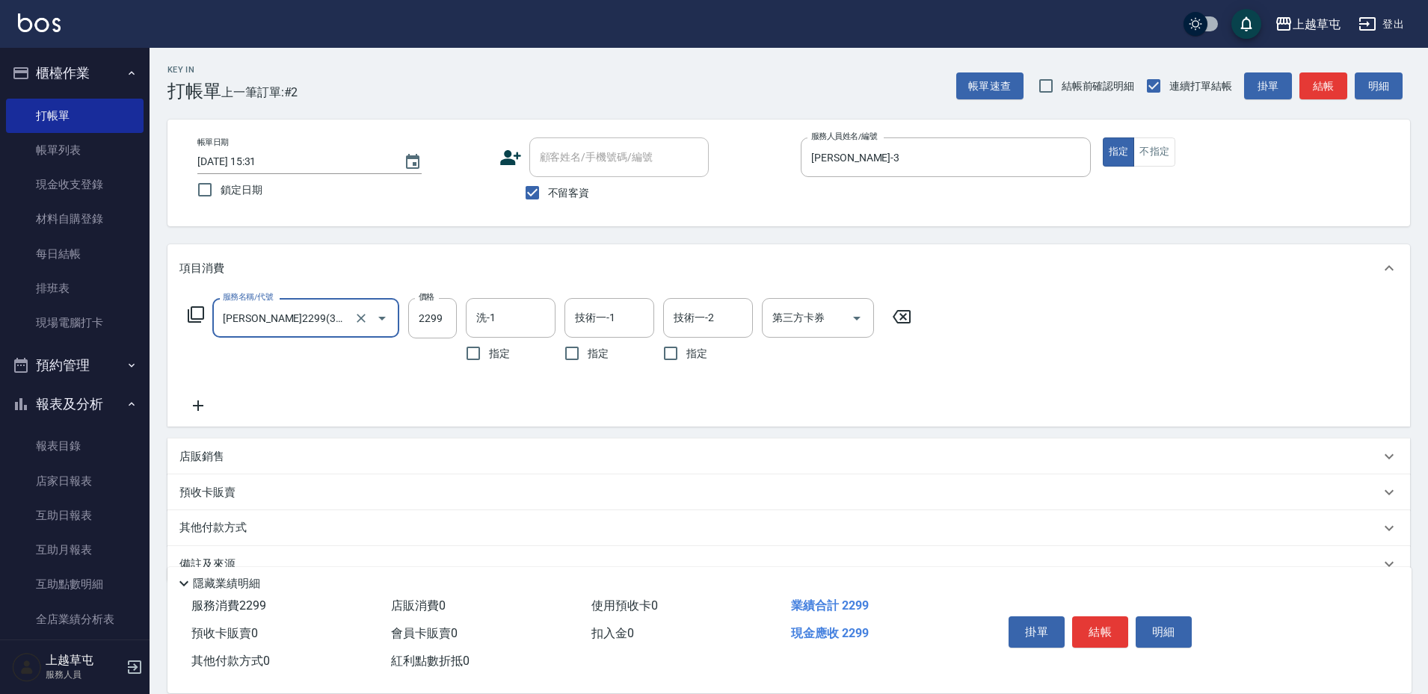
type input "[PERSON_NAME]2299(3229)"
type input "2599"
type input "[PERSON_NAME]-39"
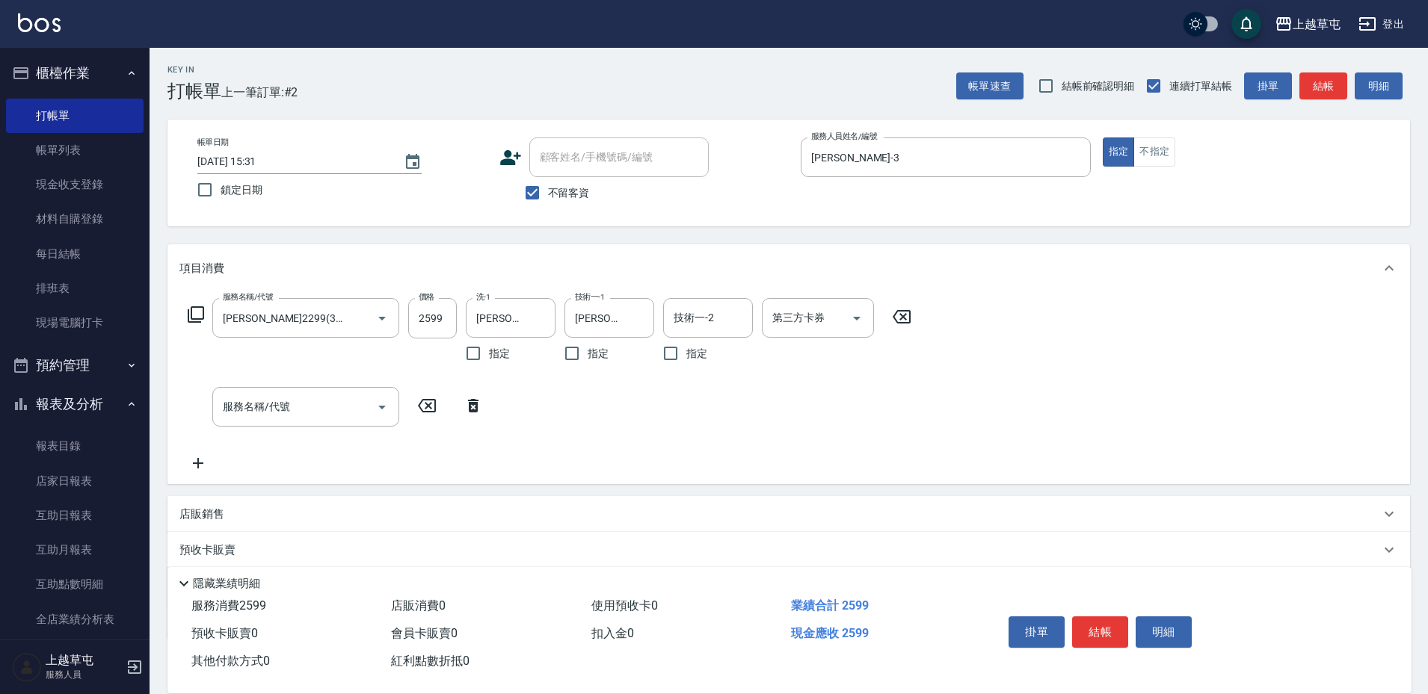
click at [204, 519] on p "店販銷售" at bounding box center [201, 515] width 45 height 16
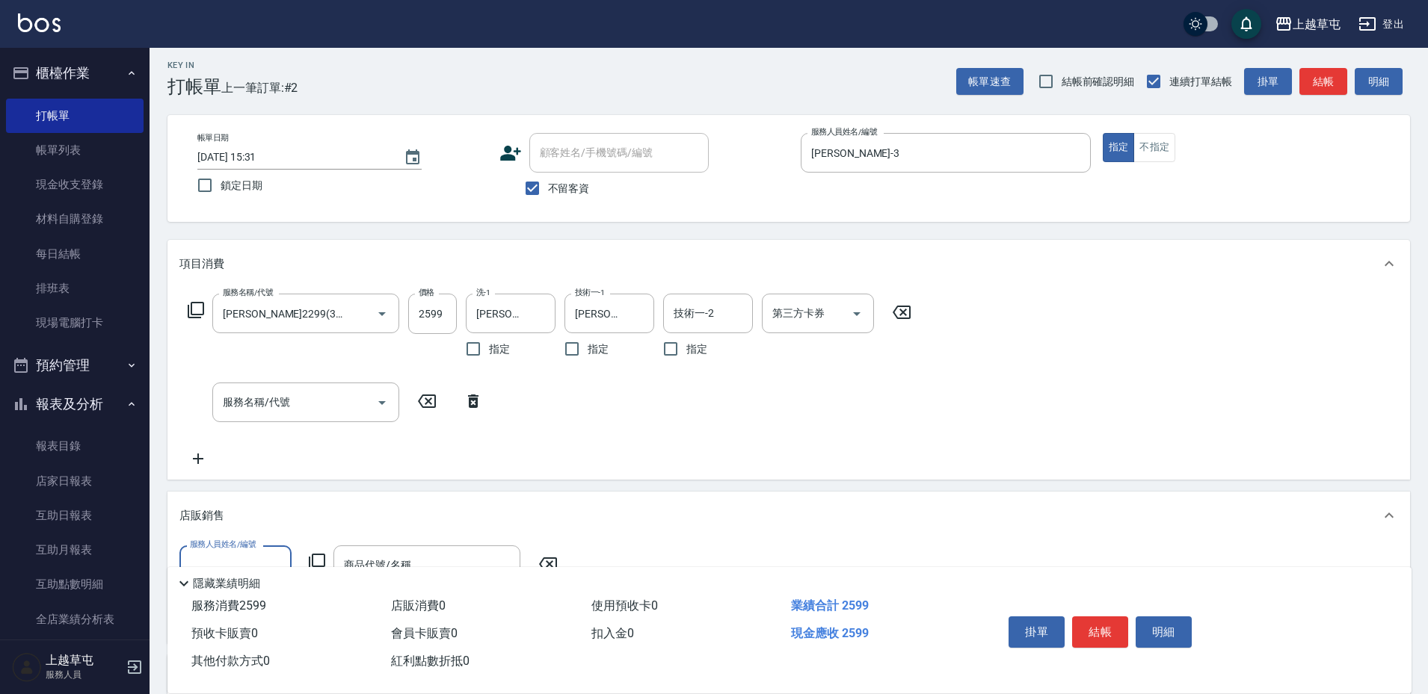
scroll to position [75, 0]
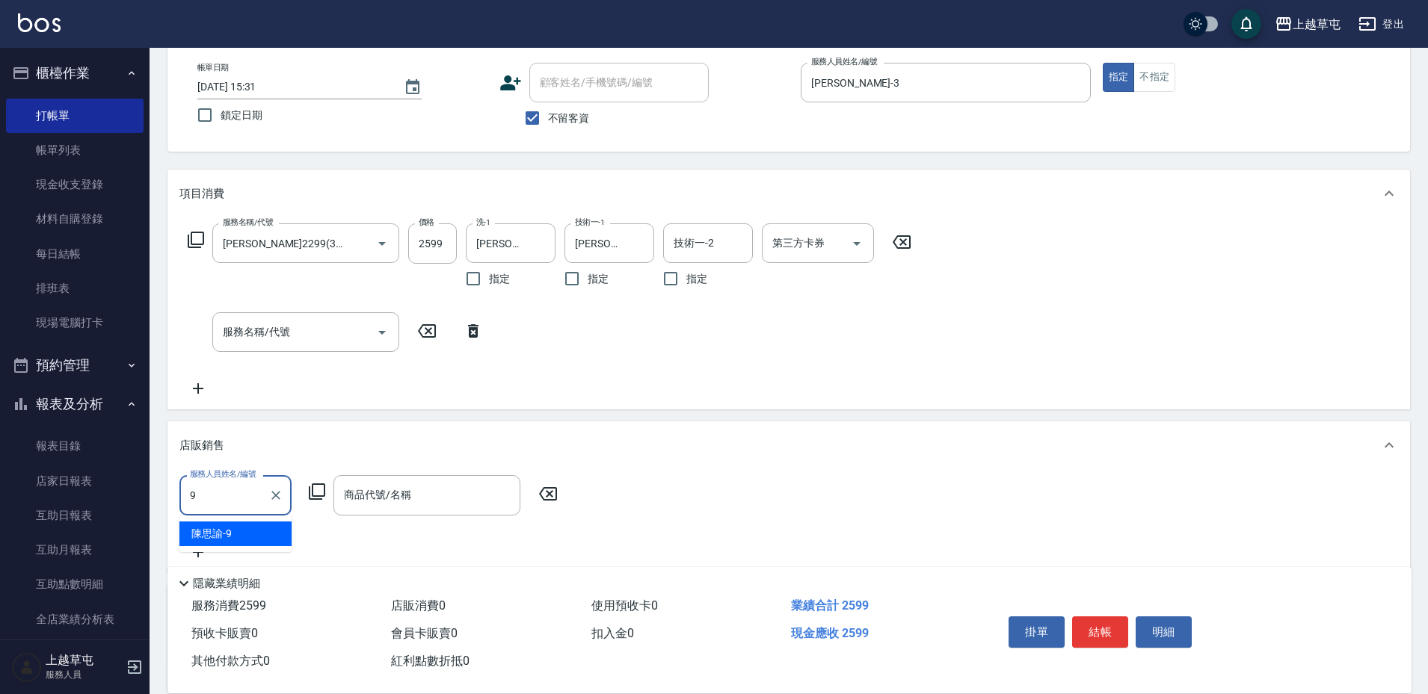
type input "[PERSON_NAME]-9"
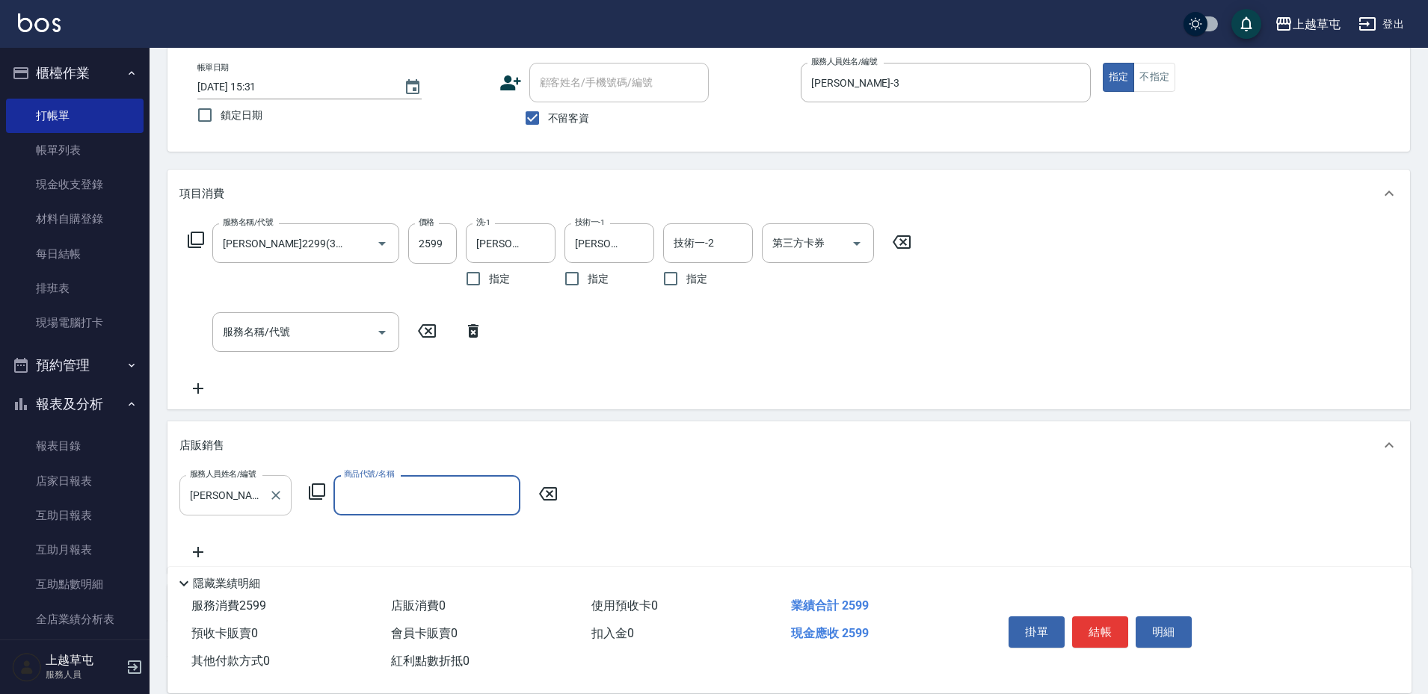
click at [281, 496] on icon "Clear" at bounding box center [275, 495] width 15 height 15
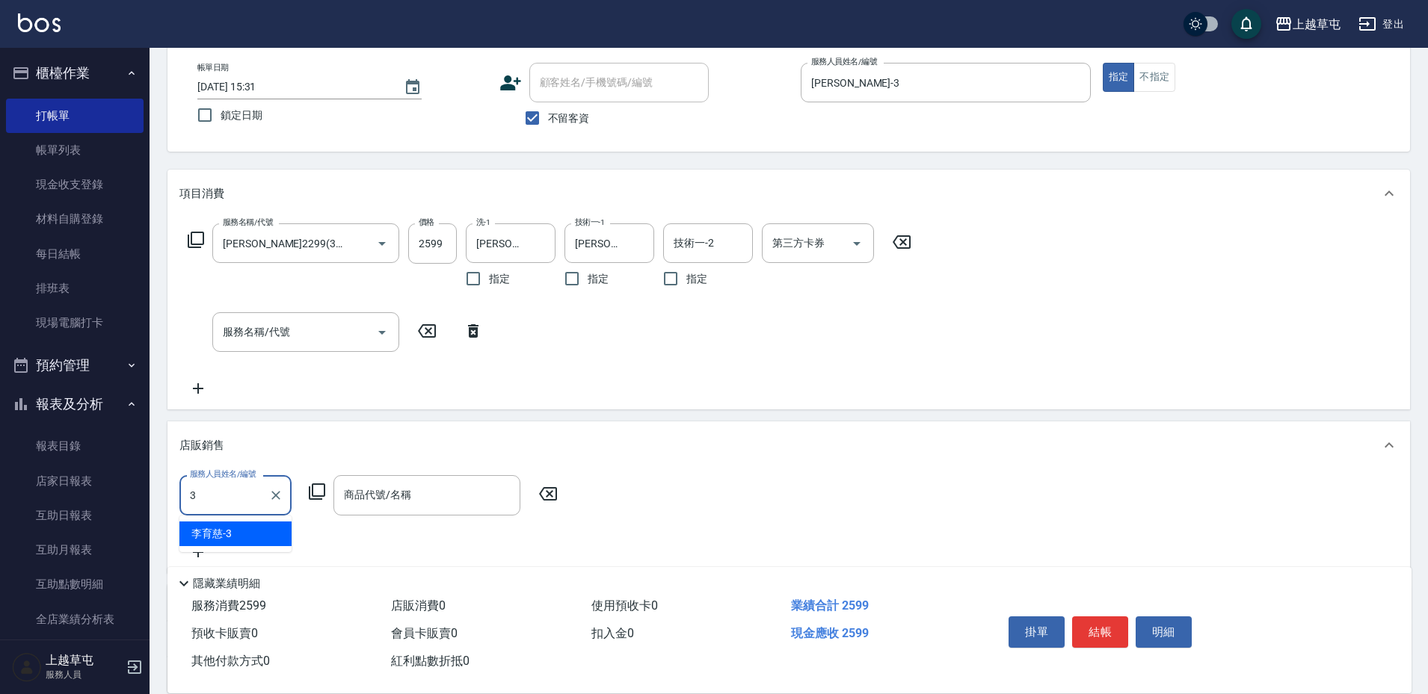
type input "[PERSON_NAME]-3"
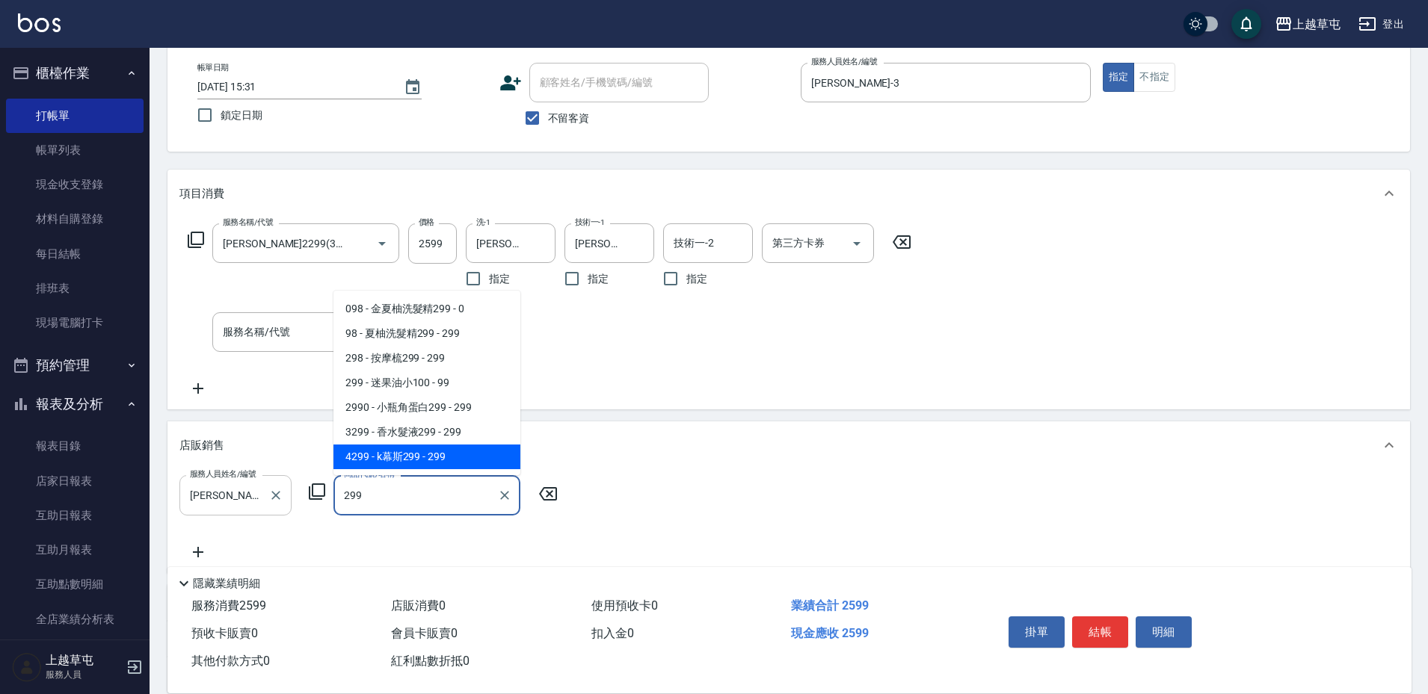
type input "k幕斯299"
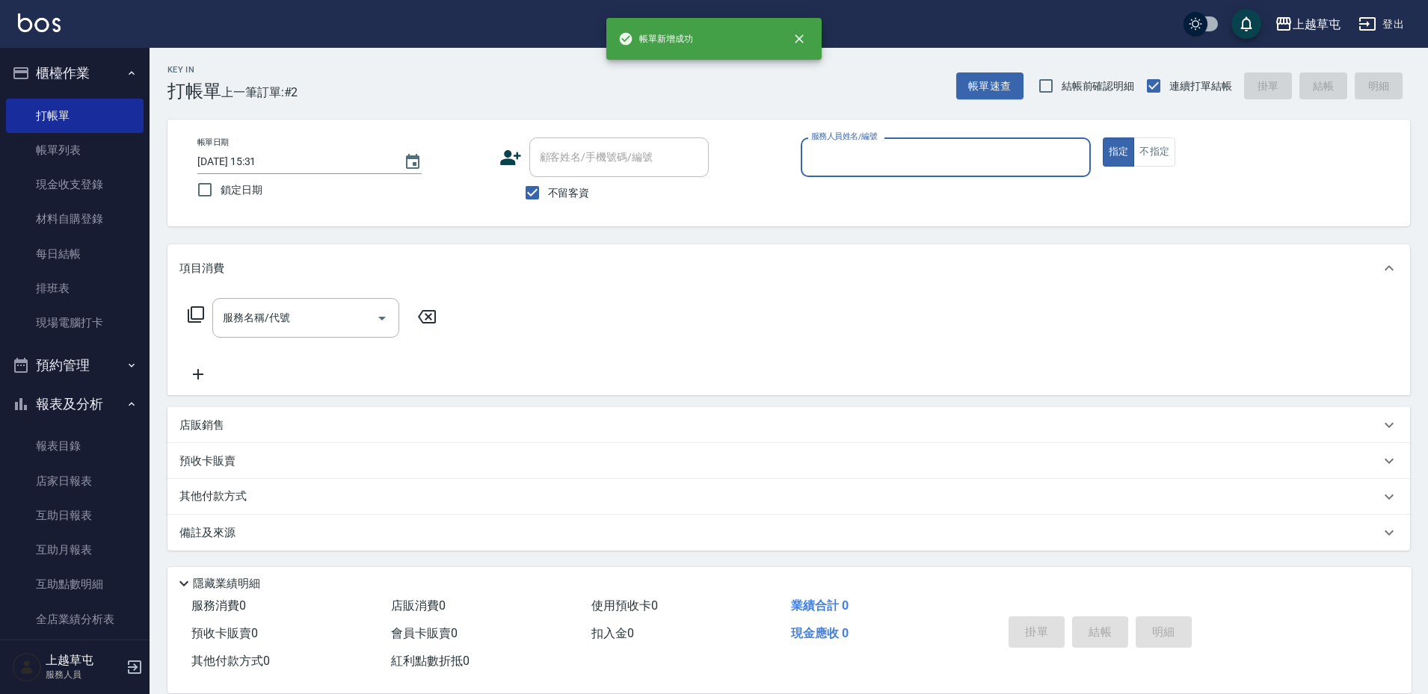
scroll to position [1, 0]
type input "[PERSON_NAME]-3"
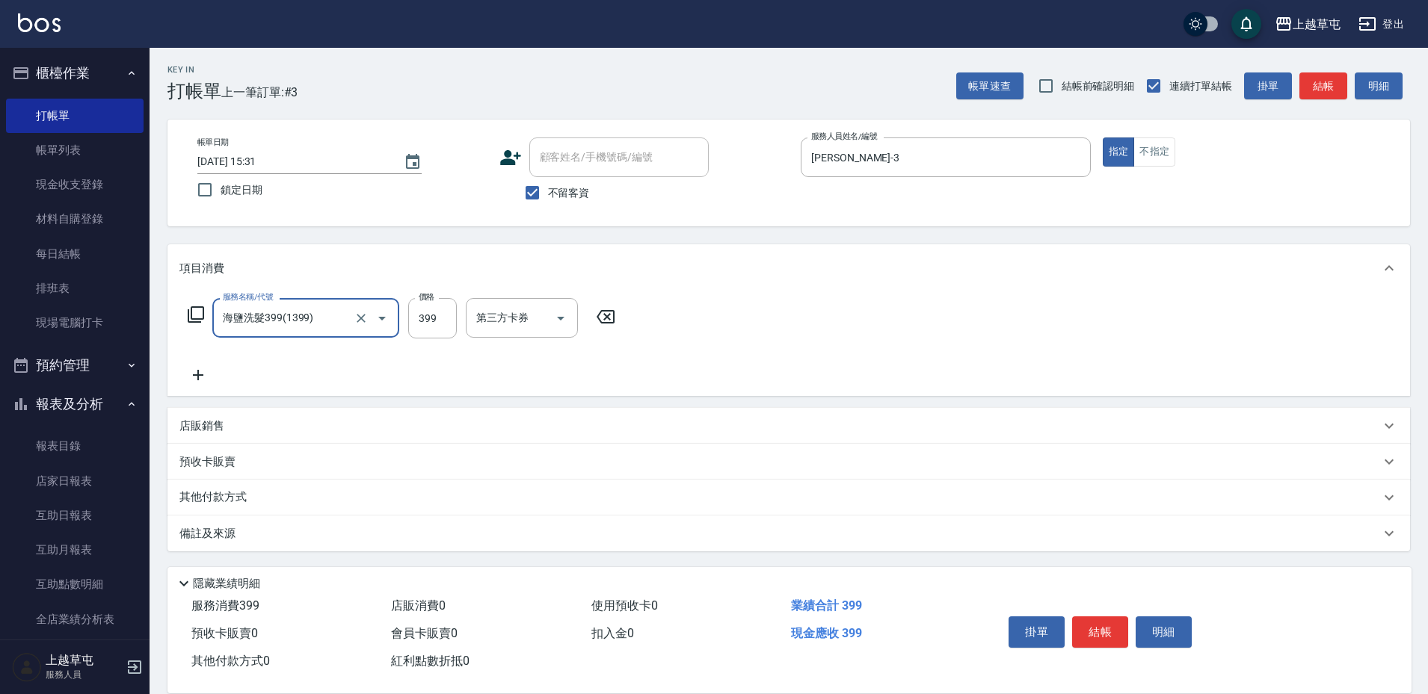
type input "海鹽洗髮399(1399)"
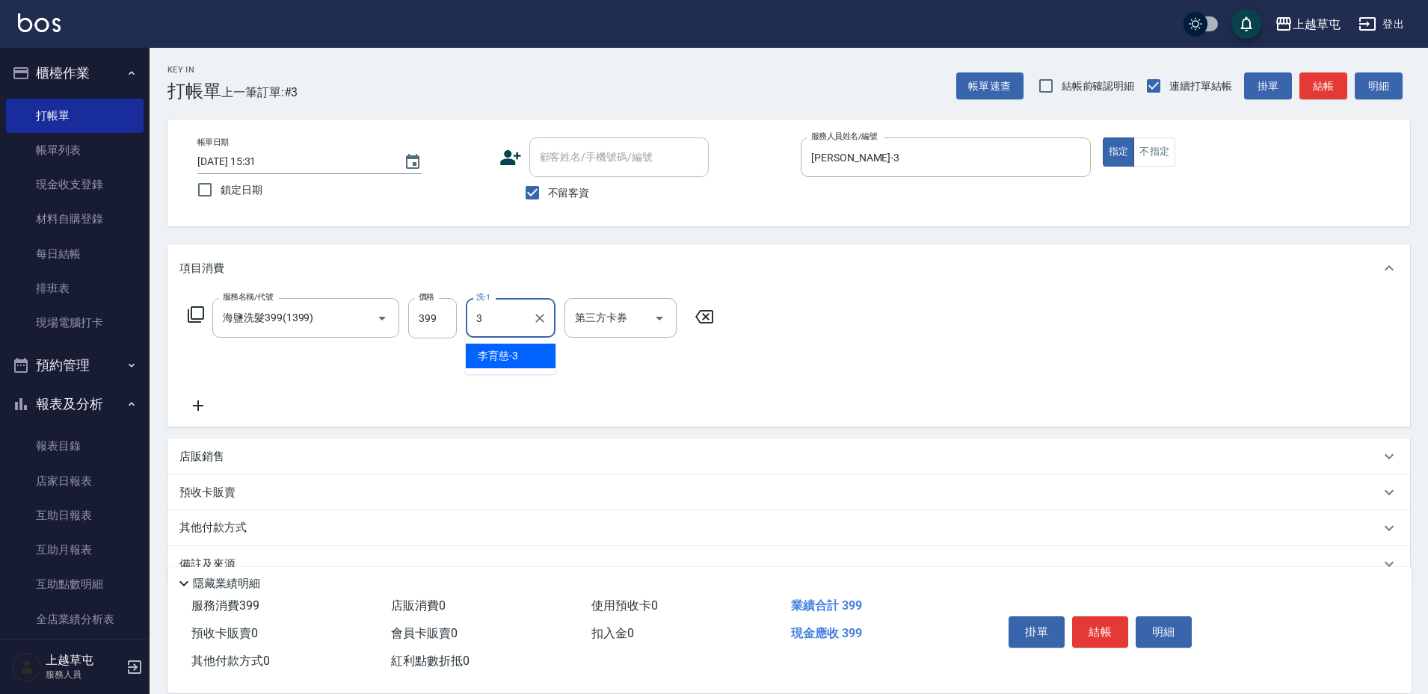
type input "[PERSON_NAME]-3"
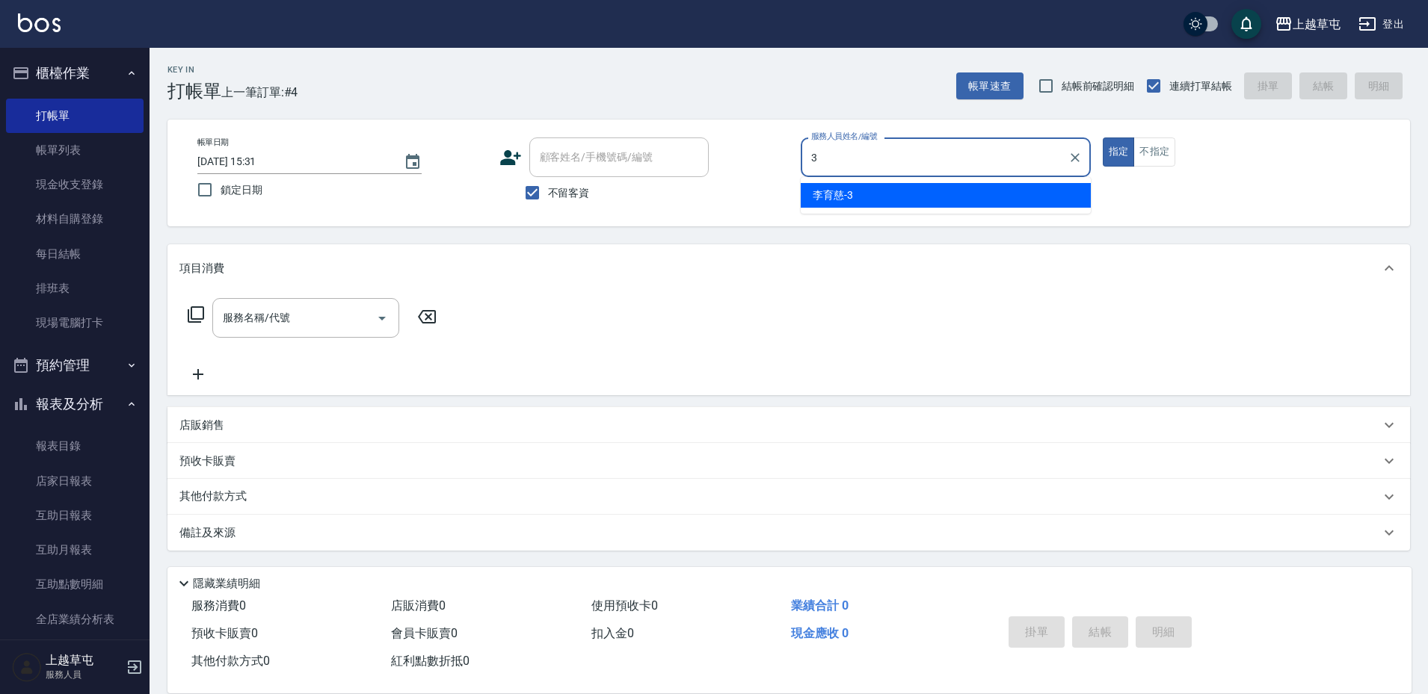
type input "[PERSON_NAME]-3"
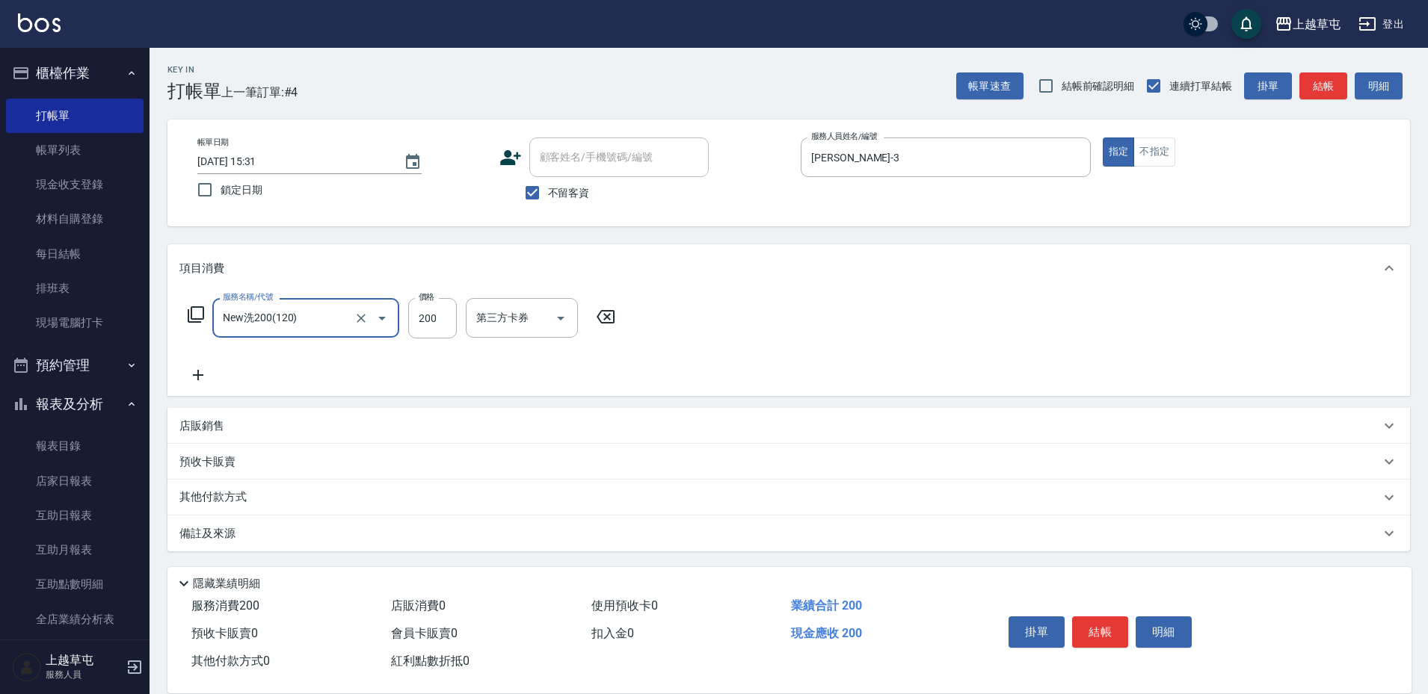
type input "New洗200(120)"
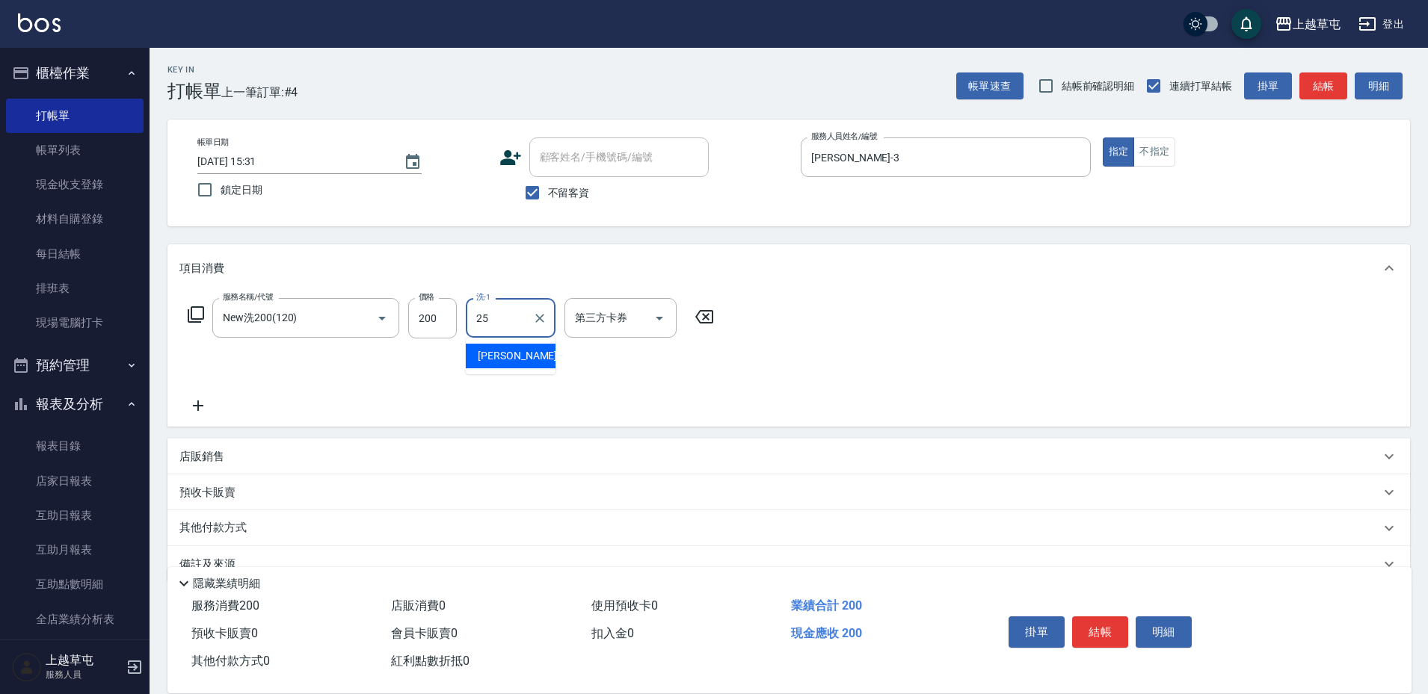
type input "[PERSON_NAME]25"
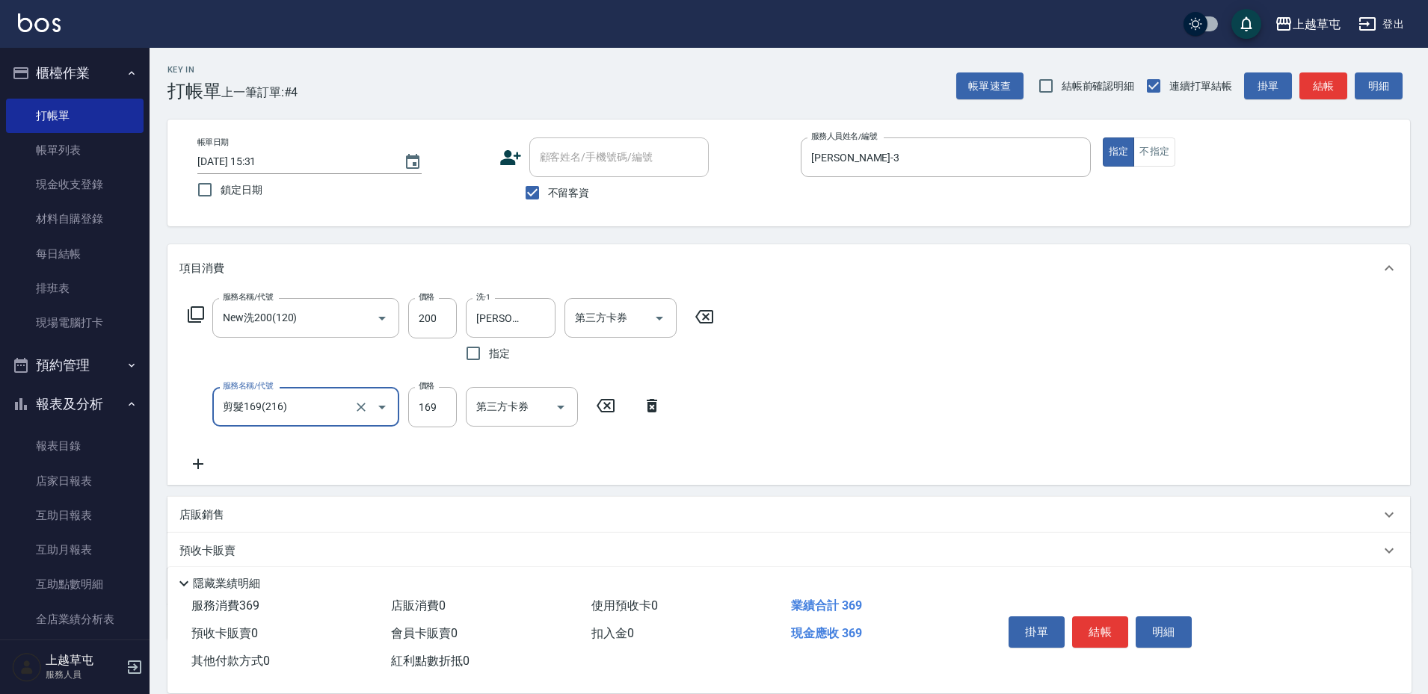
type input "剪髮169(216)"
click at [356, 412] on icon "Clear" at bounding box center [361, 407] width 15 height 15
type input "0"
type input "剪髮169(216)"
click at [360, 412] on icon "Clear" at bounding box center [361, 407] width 15 height 15
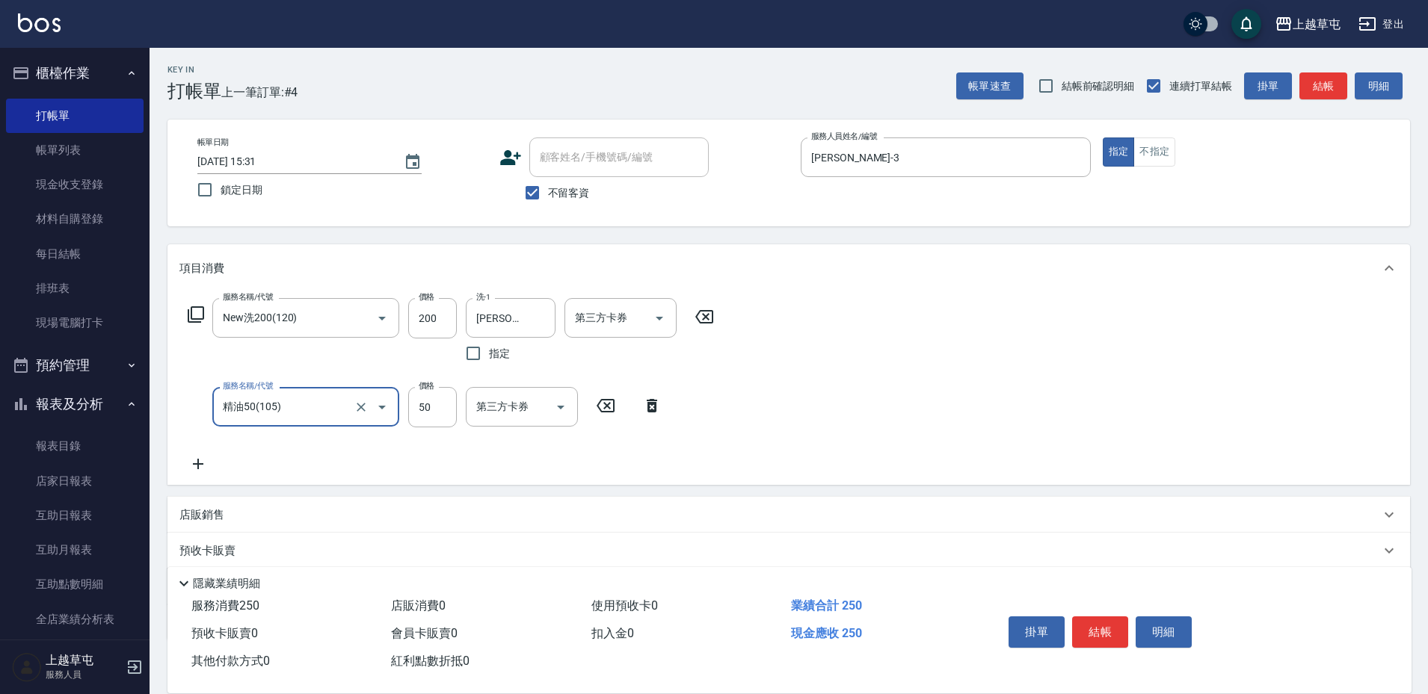
type input "精油50(105)"
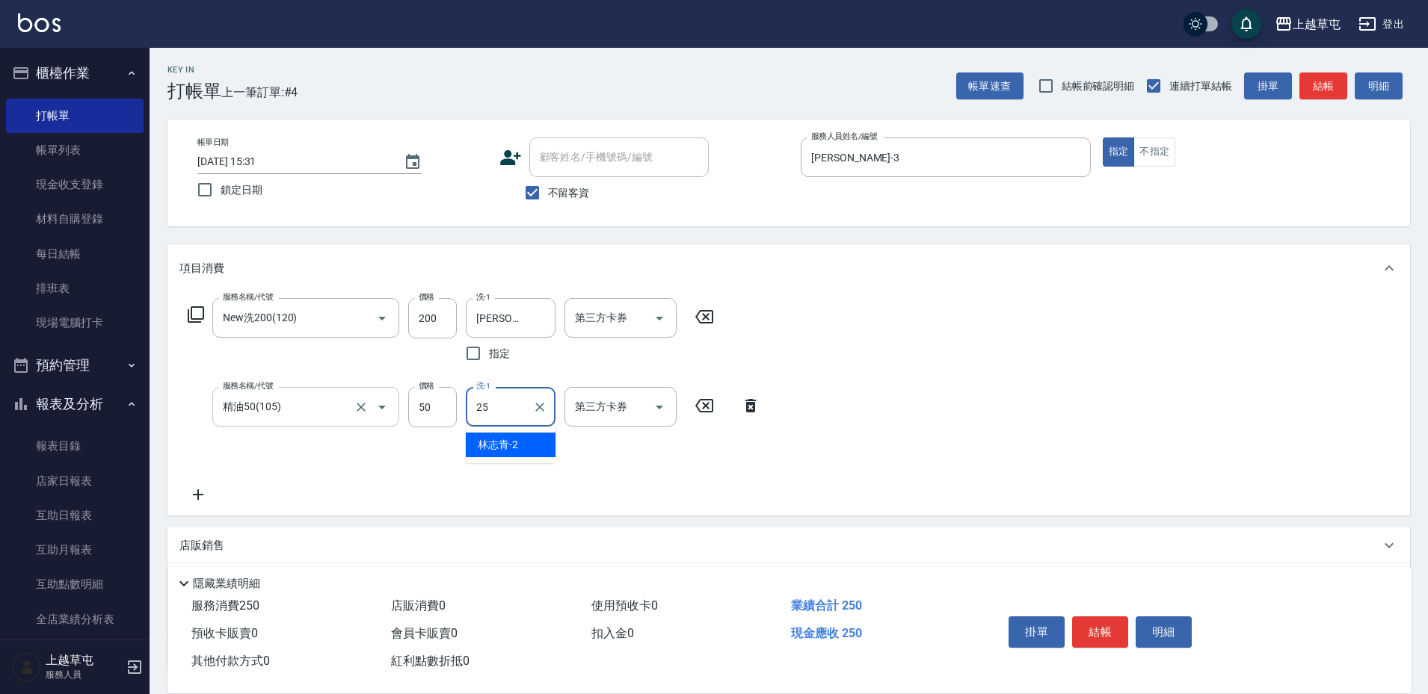
type input "[PERSON_NAME]25"
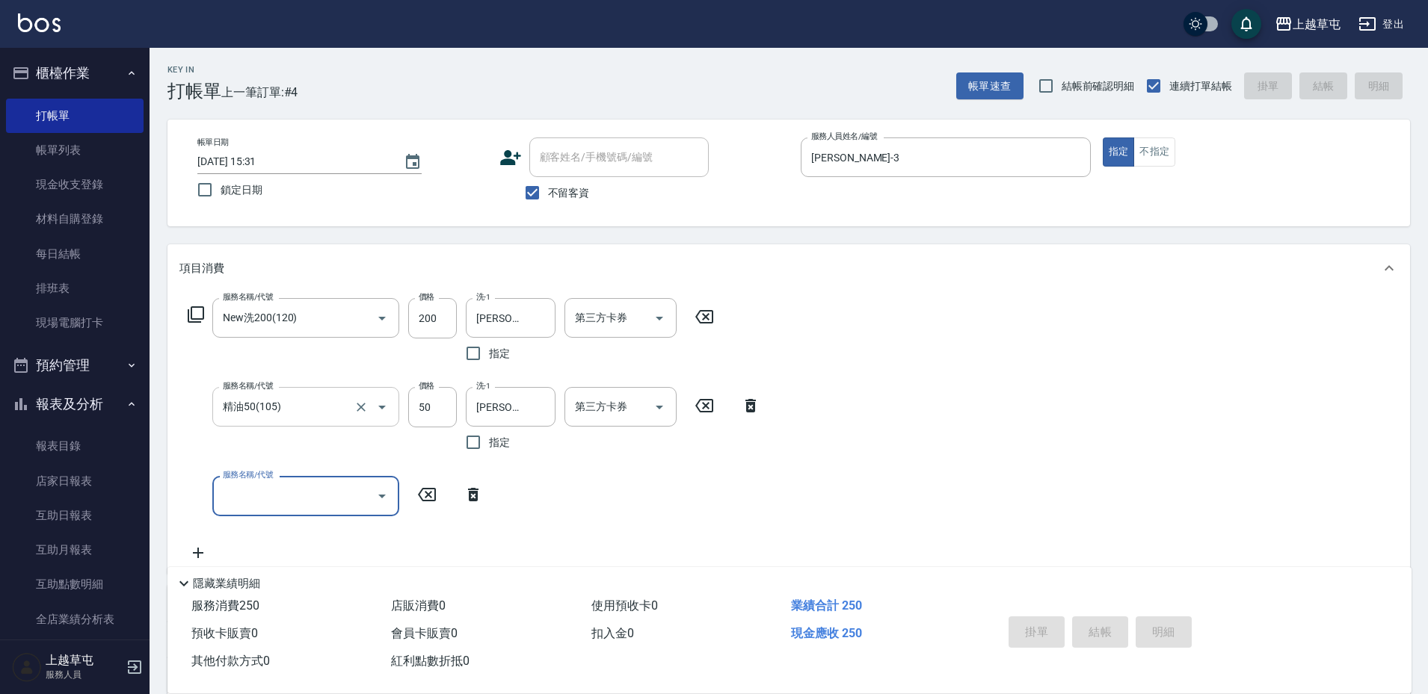
type input "[DATE] 15:32"
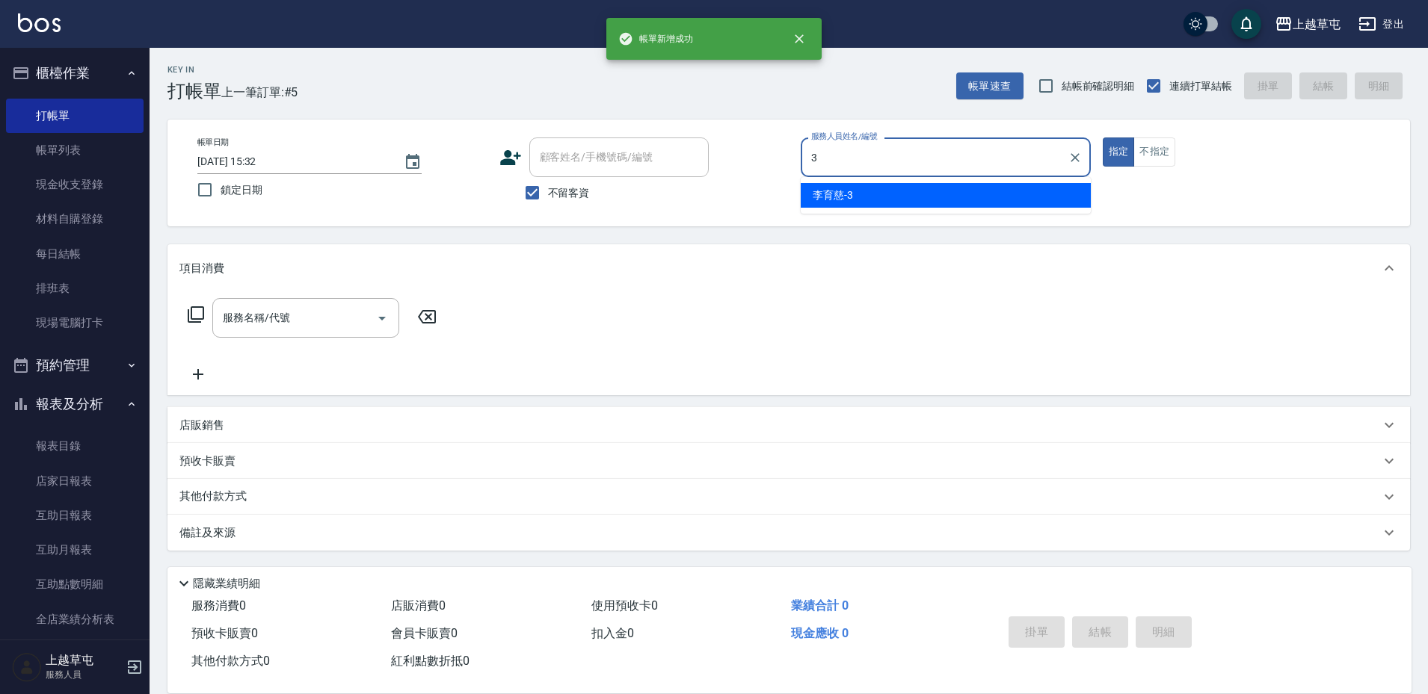
type input "[PERSON_NAME]-3"
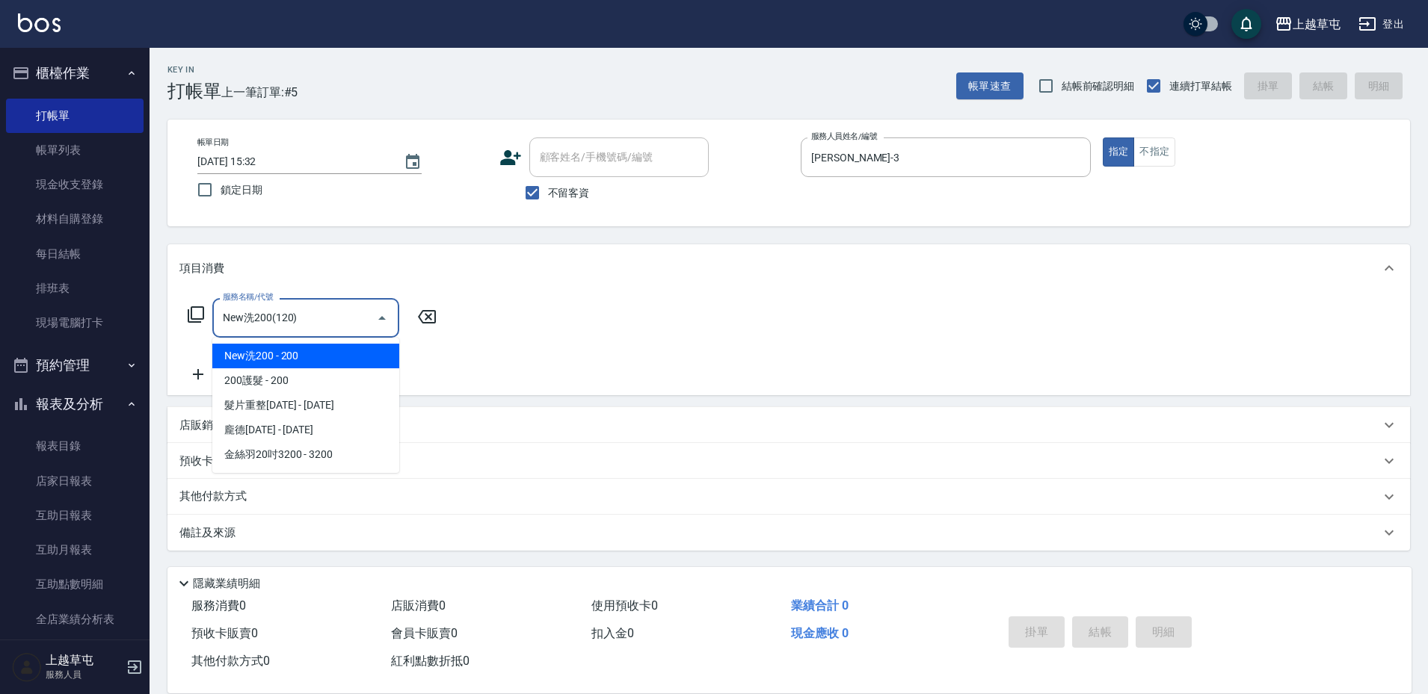
type input "New洗200(120)"
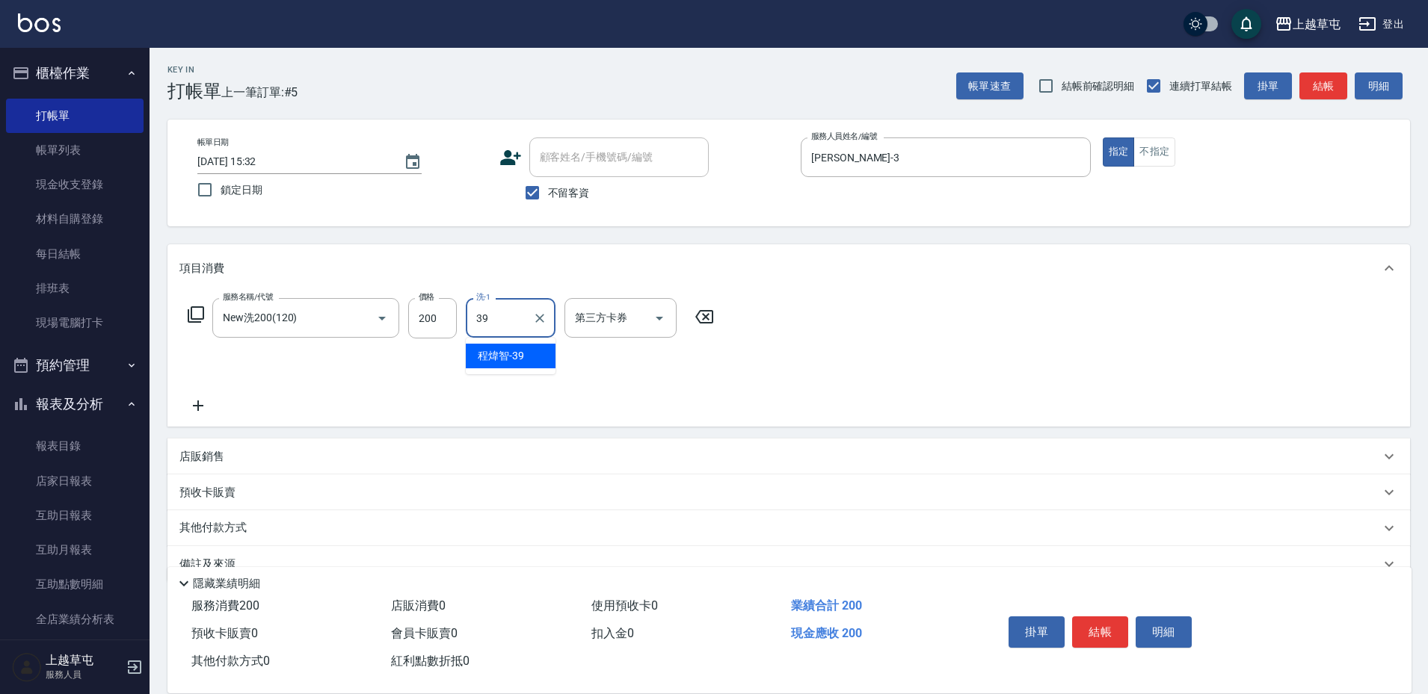
type input "[PERSON_NAME]-39"
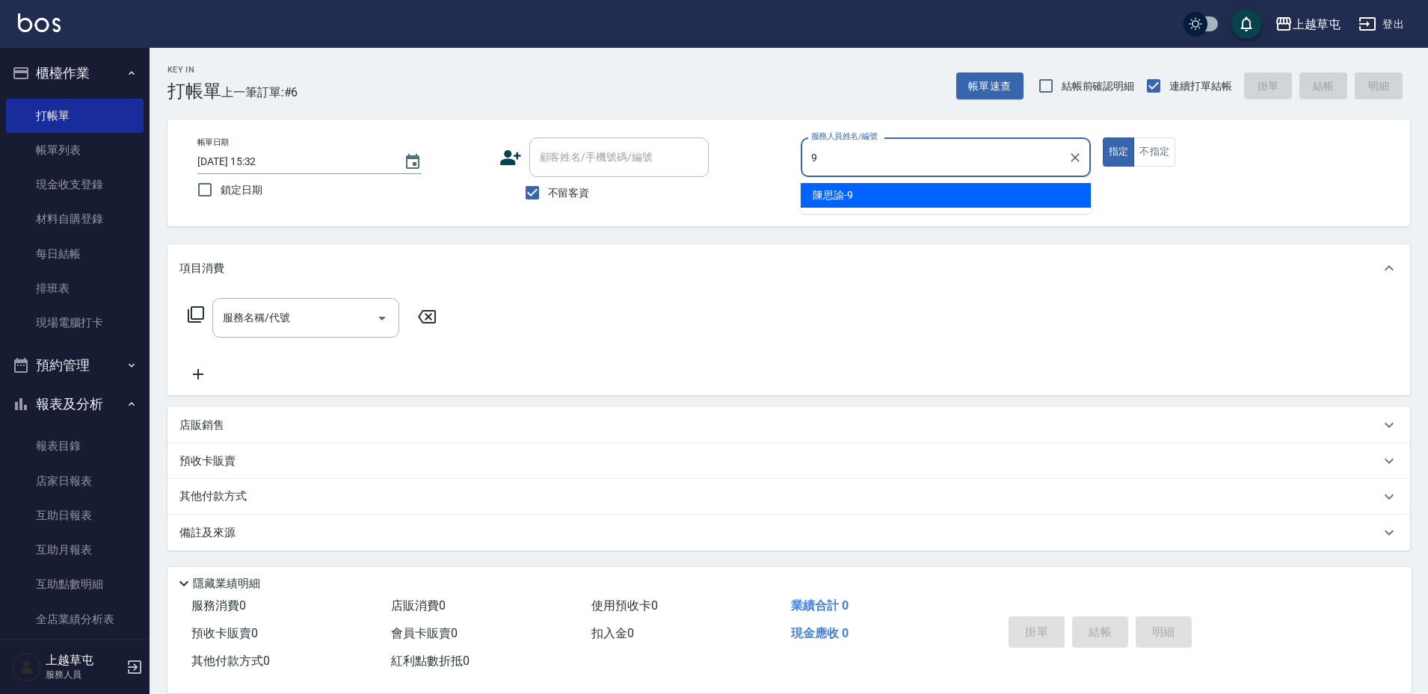
type input "[PERSON_NAME]-9"
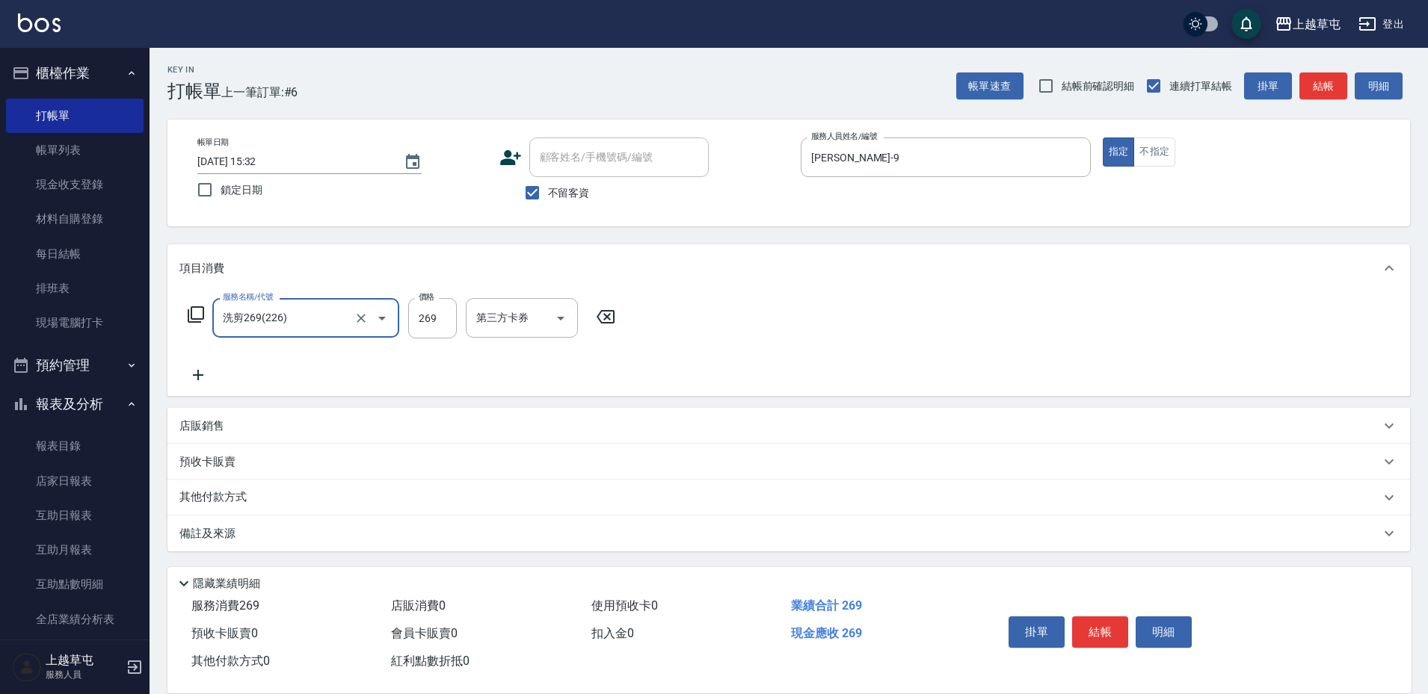
type input "洗剪269(226)"
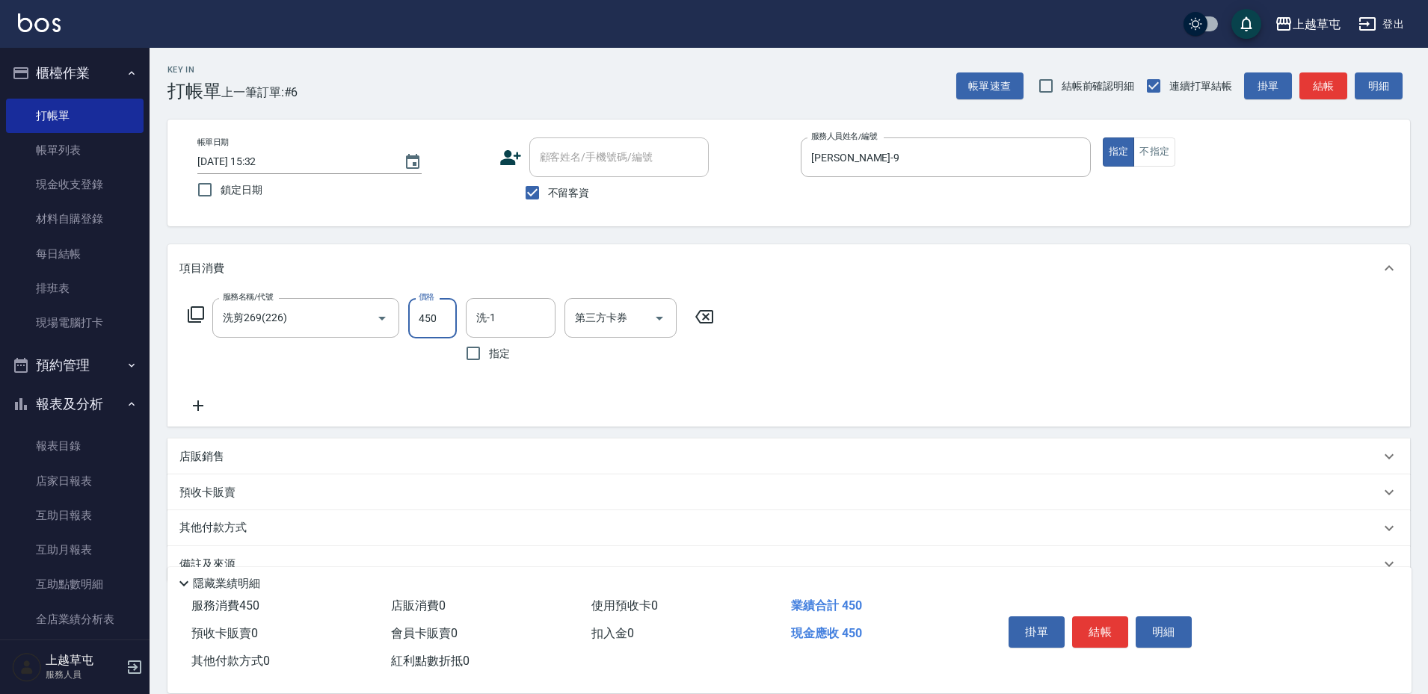
type input "450"
type input "[PERSON_NAME]25"
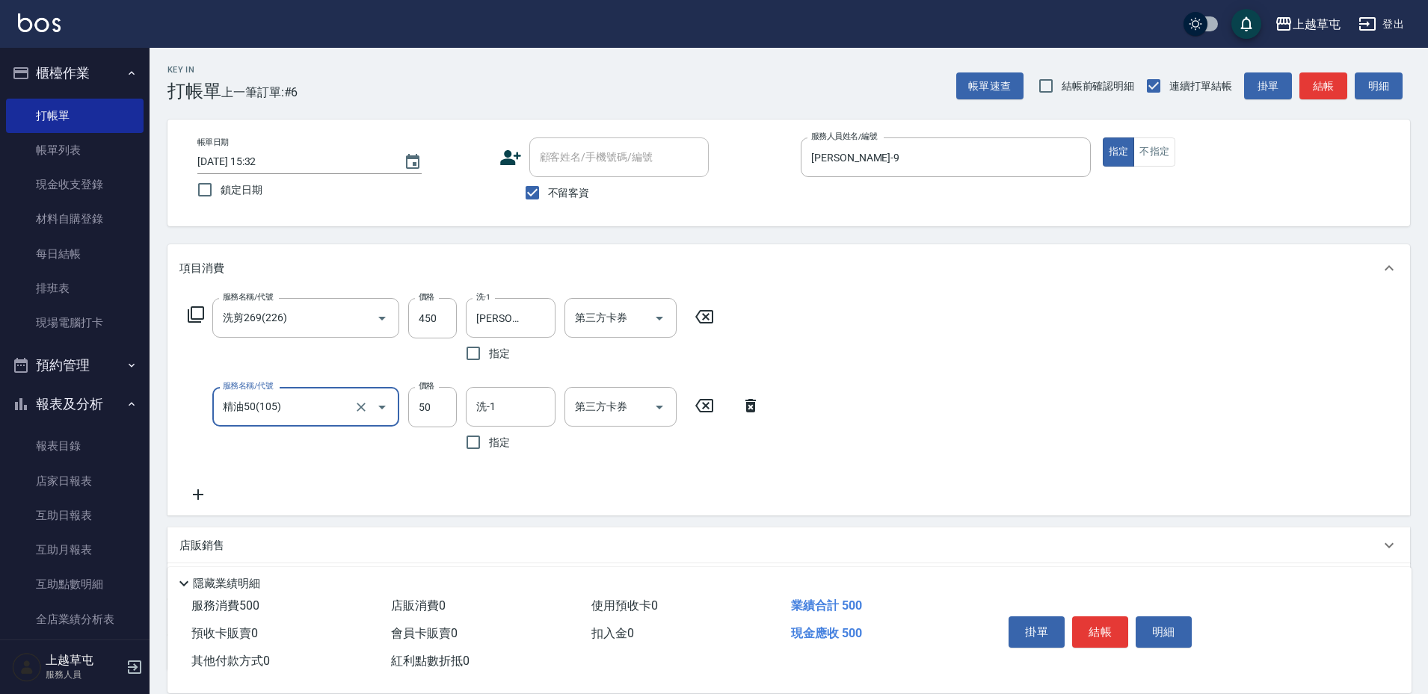
type input "精油50(105)"
type input "[PERSON_NAME]25"
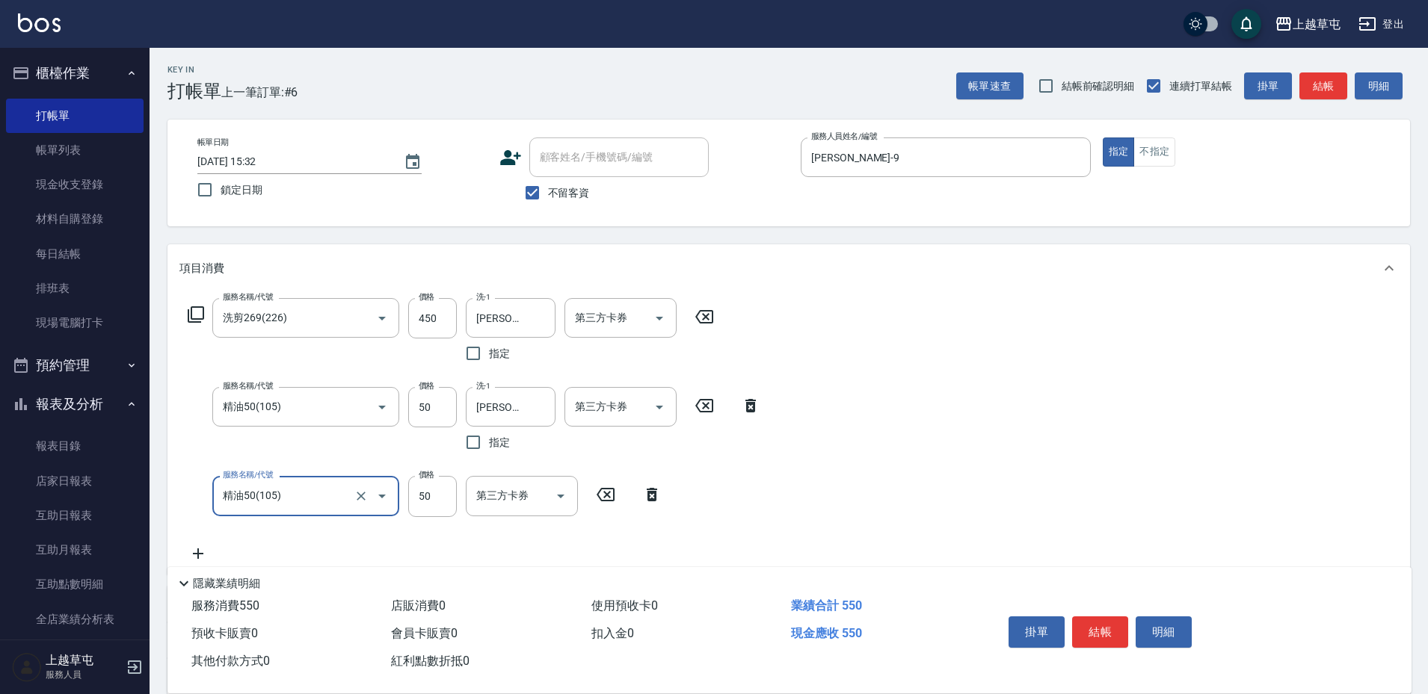
type input "精油50(105)"
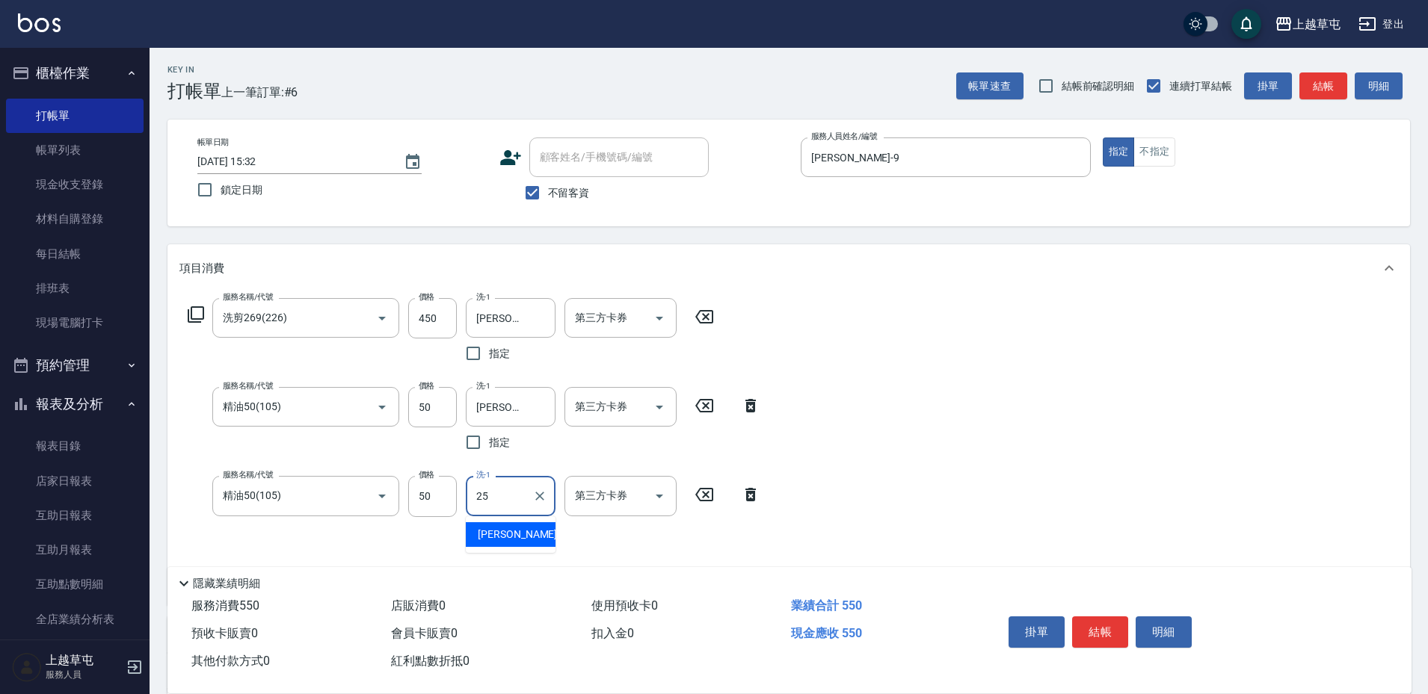
type input "[PERSON_NAME]25"
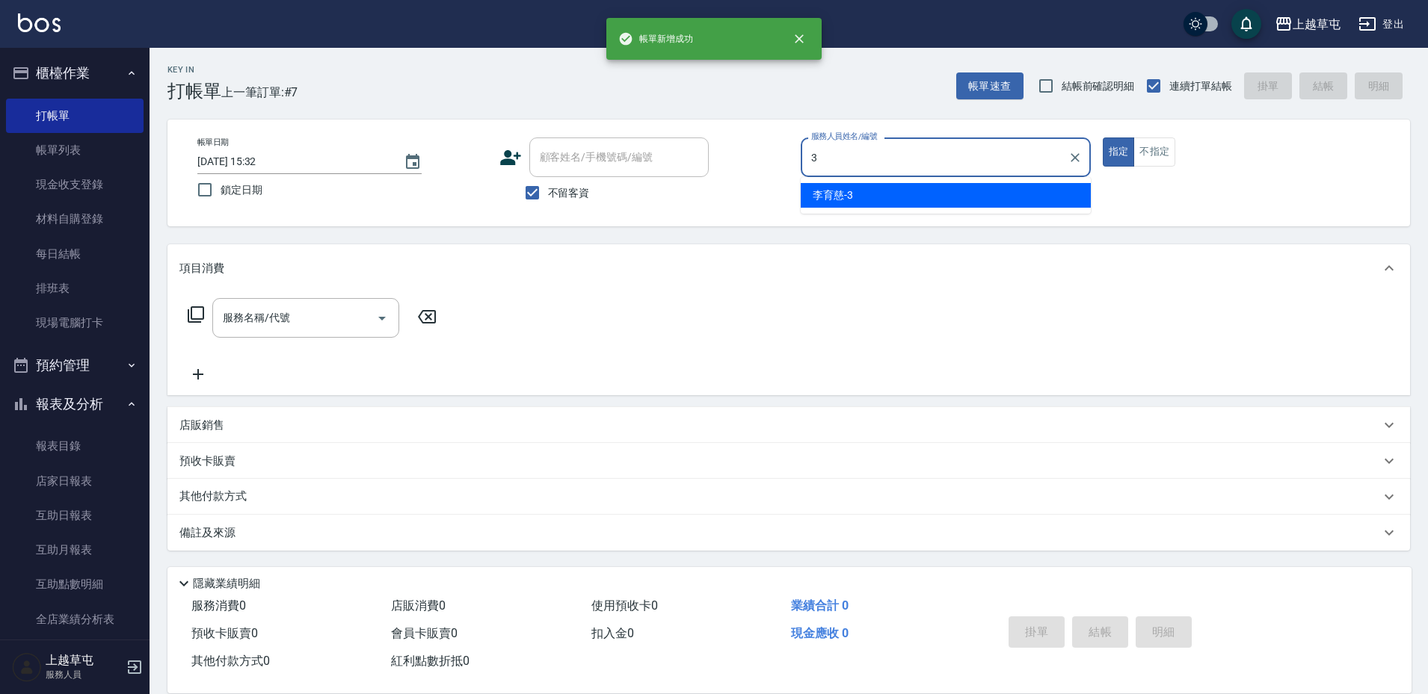
type input "[PERSON_NAME]-3"
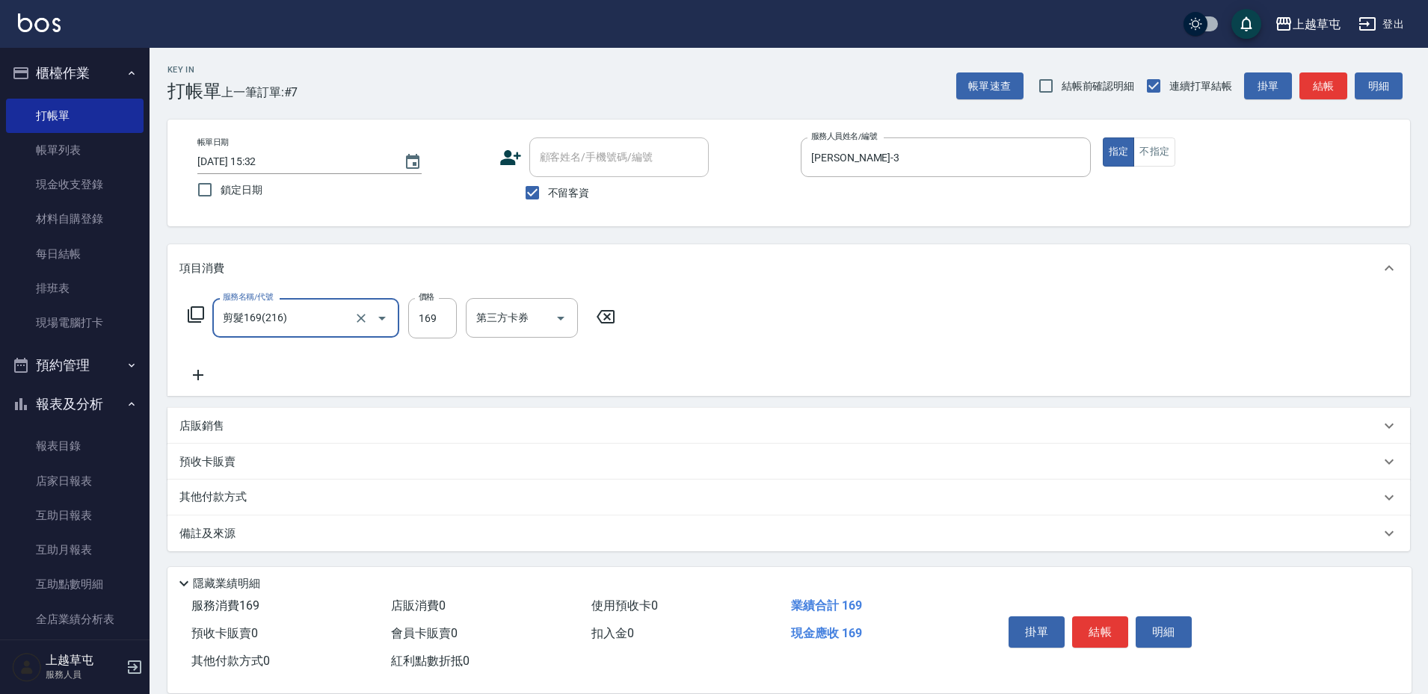
type input "剪髮169(216)"
type input "100"
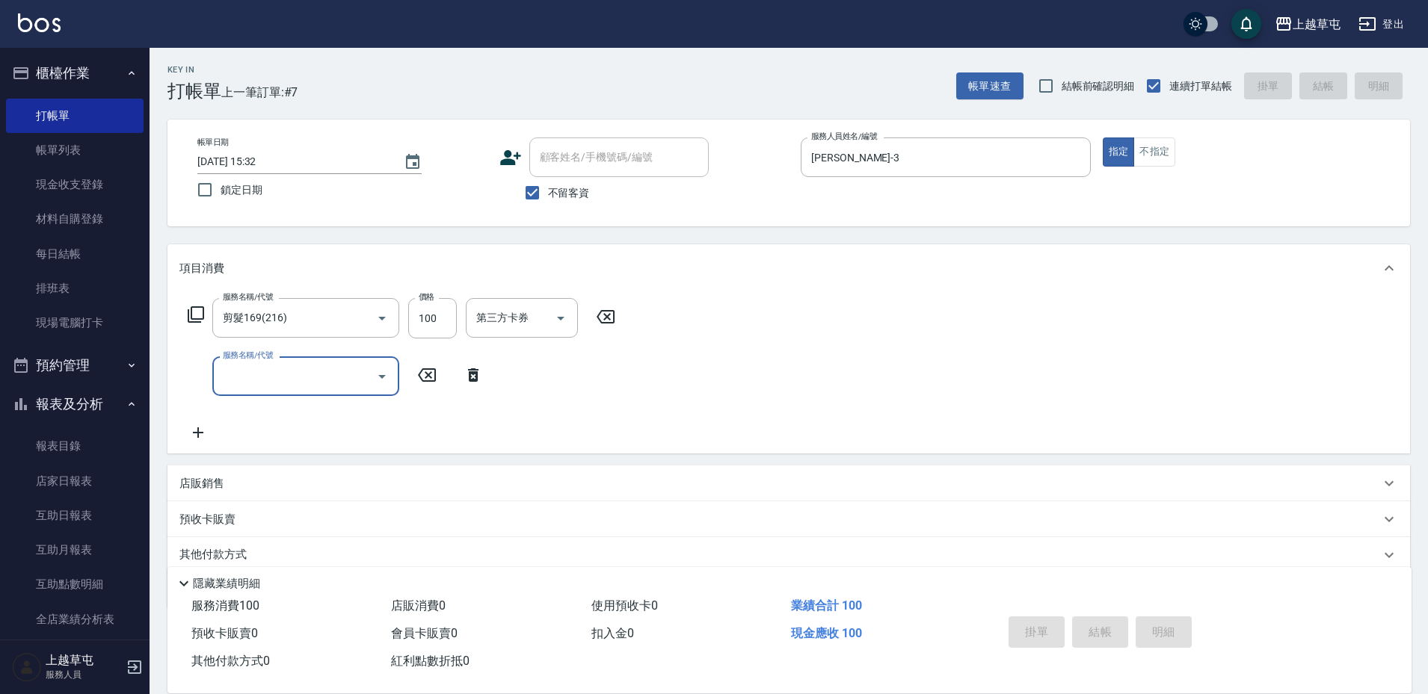
type input "[DATE] 15:33"
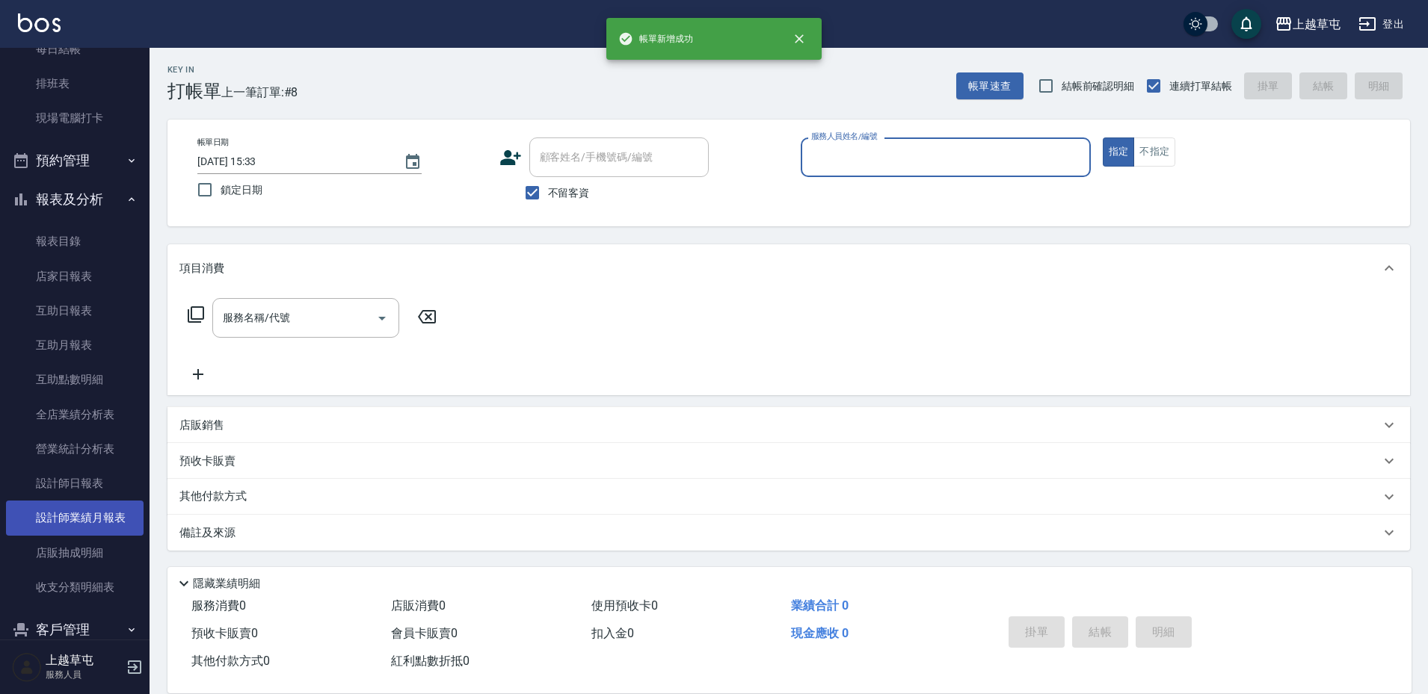
scroll to position [224, 0]
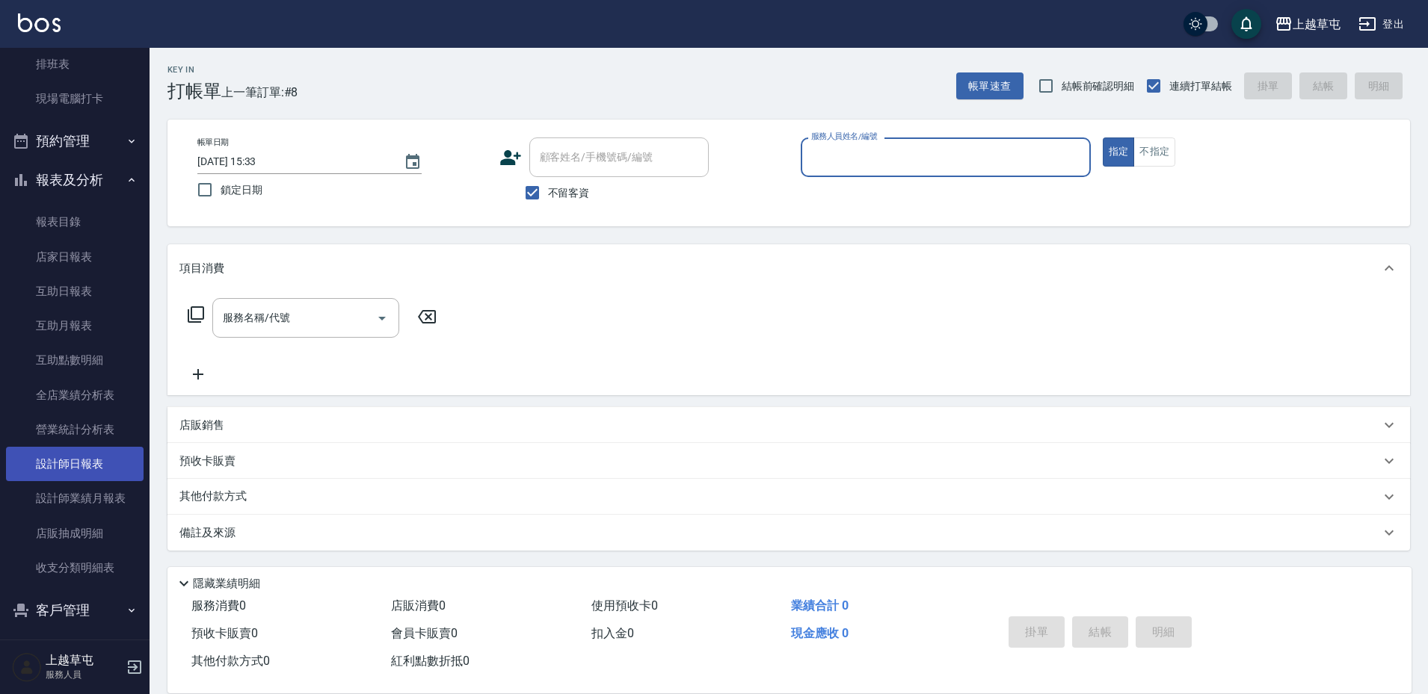
click at [80, 464] on link "設計師日報表" at bounding box center [75, 464] width 138 height 34
